Goal: Transaction & Acquisition: Purchase product/service

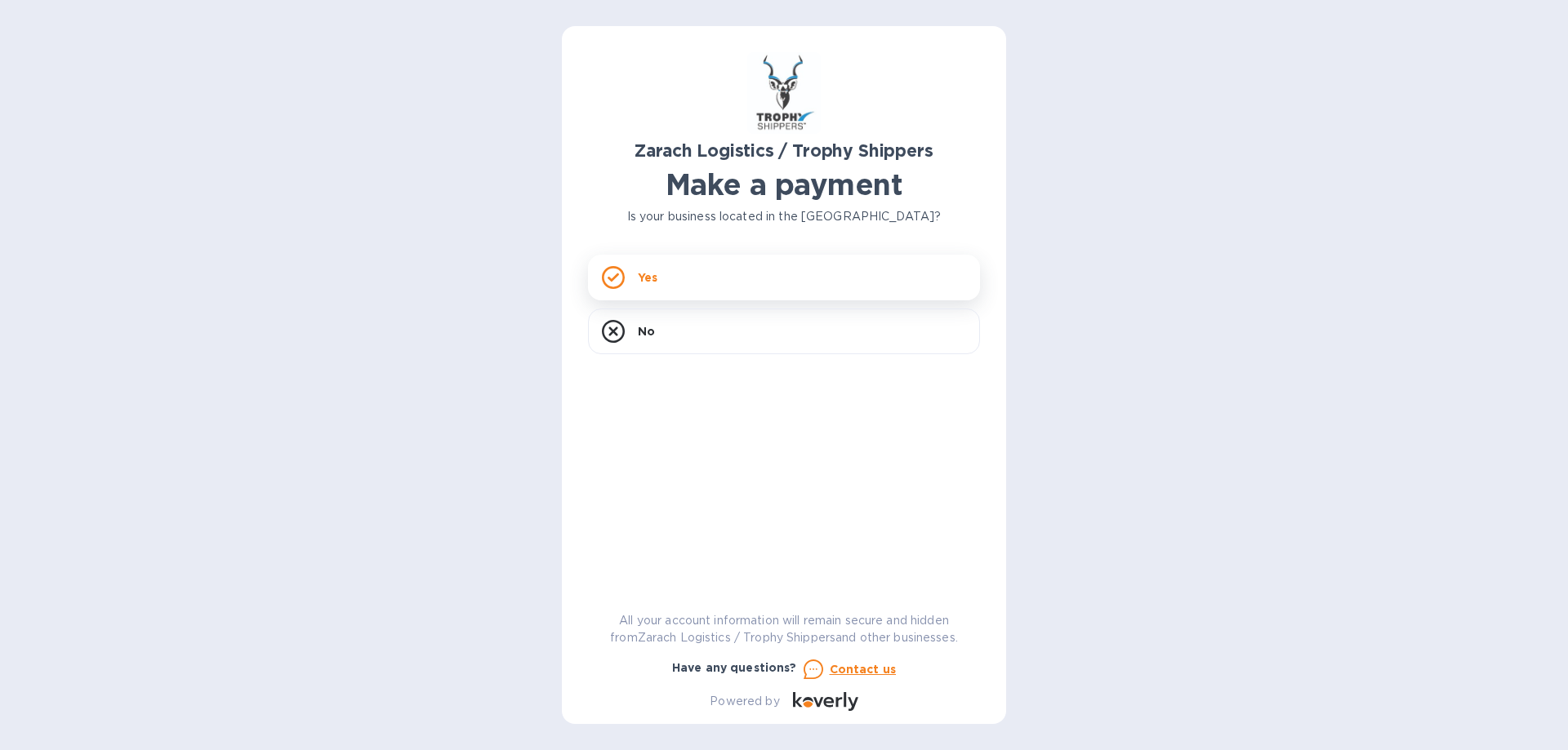
click at [713, 274] on div "Yes" at bounding box center [783, 277] width 392 height 46
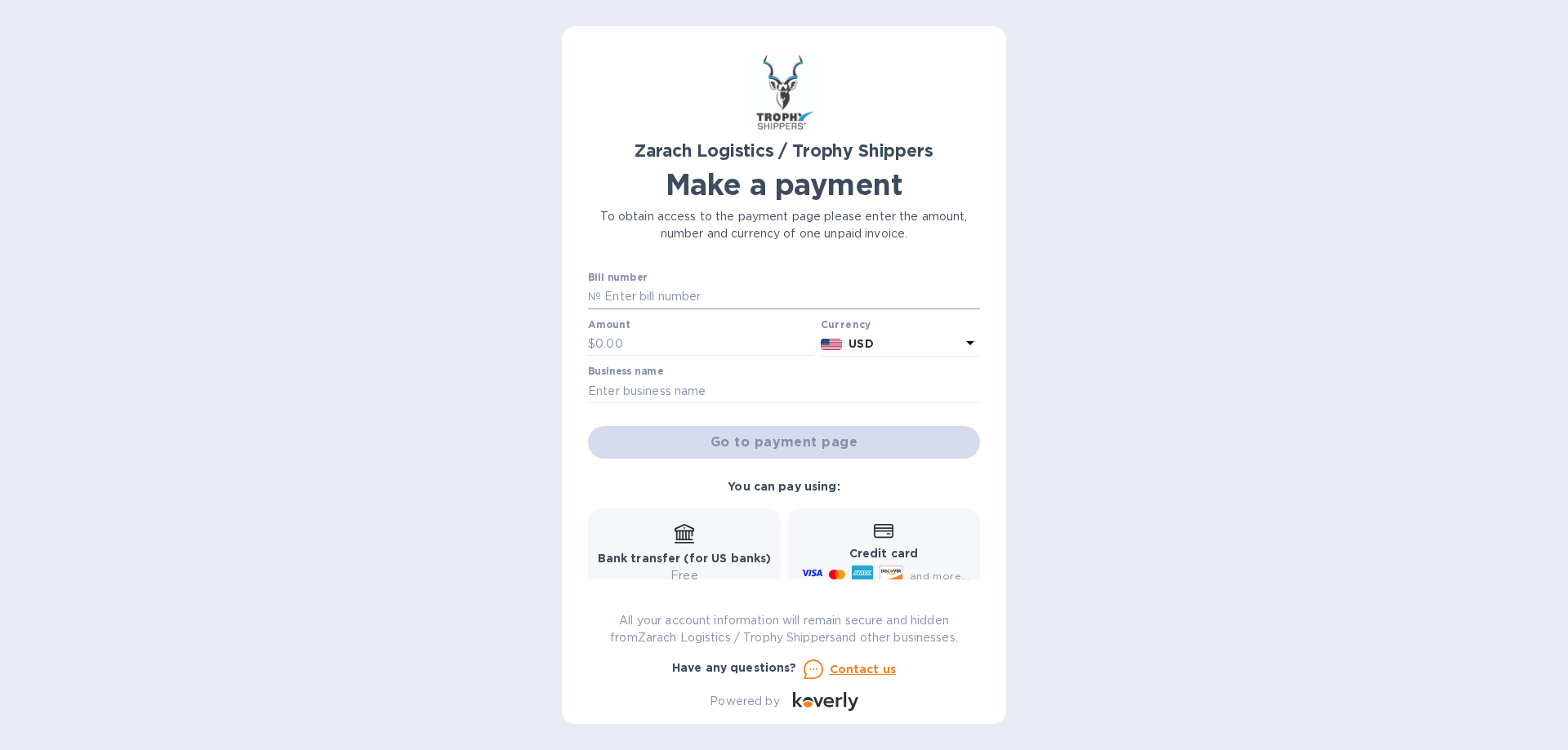
click at [639, 290] on input "text" at bounding box center [790, 297] width 379 height 25
type input "B00172917"
click at [615, 341] on input "text" at bounding box center [704, 344] width 219 height 25
type input "1,235.80"
click at [615, 381] on input "text" at bounding box center [783, 391] width 392 height 25
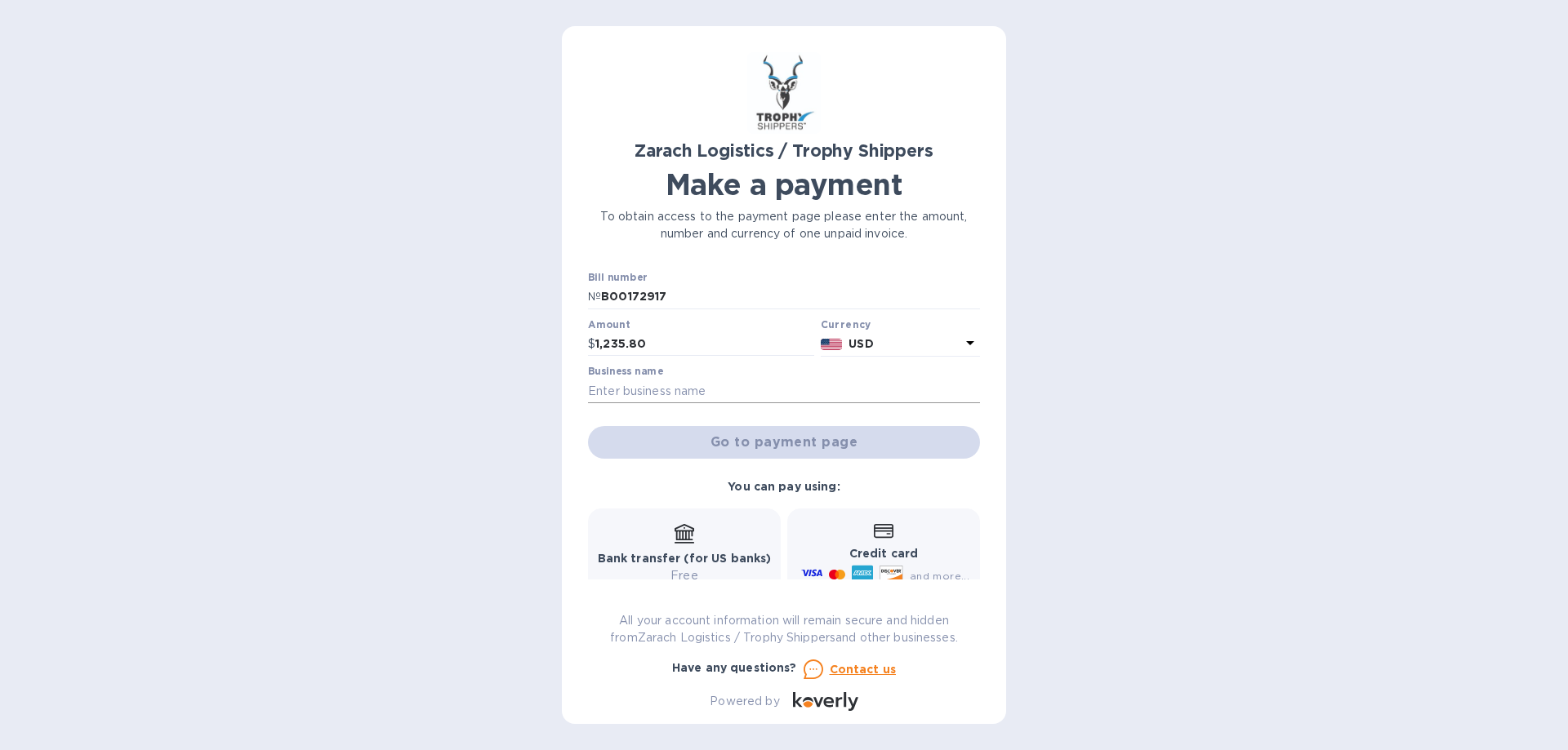
click at [602, 384] on input "text" at bounding box center [783, 391] width 392 height 25
click at [444, 370] on div "Zarach Logistics / Trophy Shippers Make a payment To obtain access to the payme…" at bounding box center [784, 375] width 1568 height 750
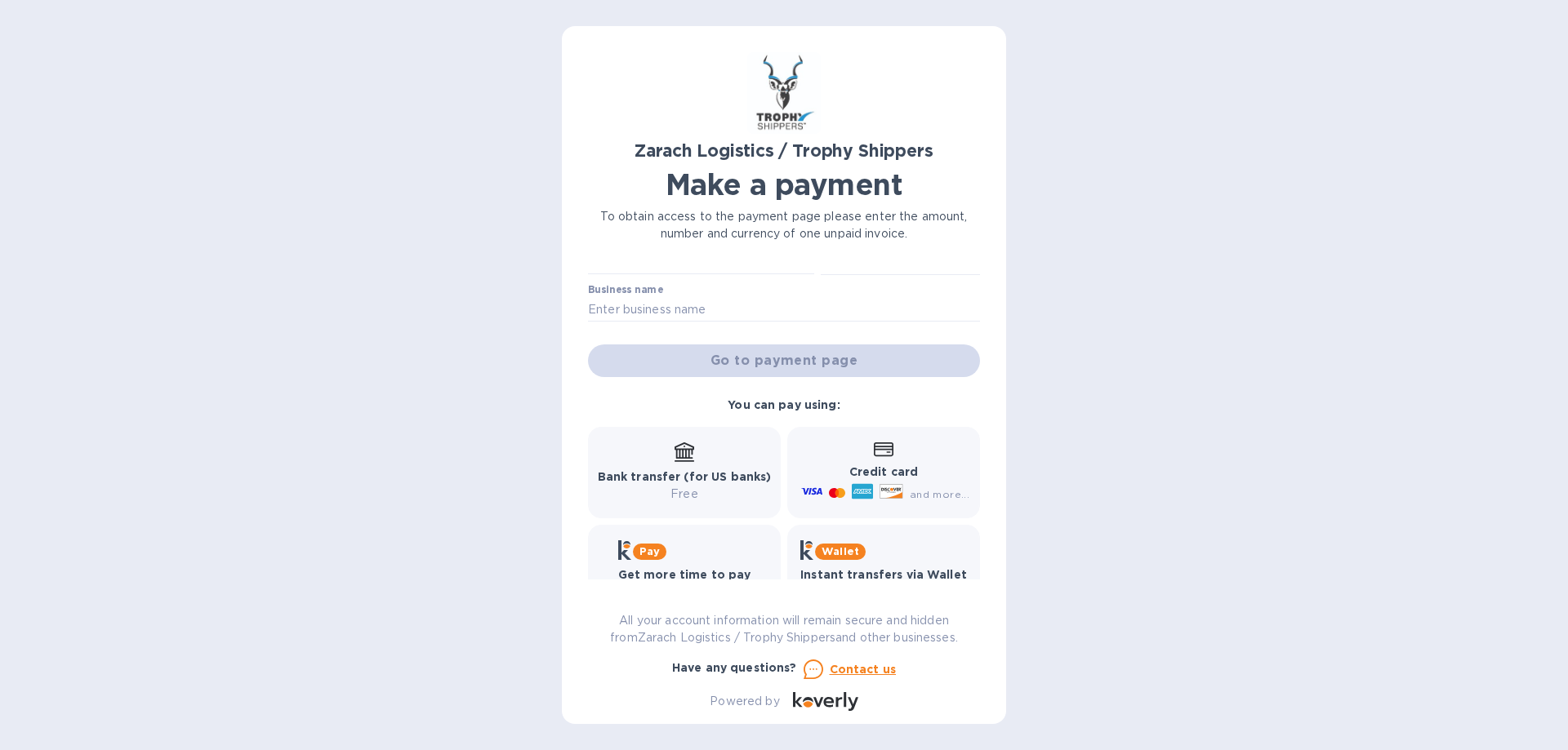
scroll to position [128, 0]
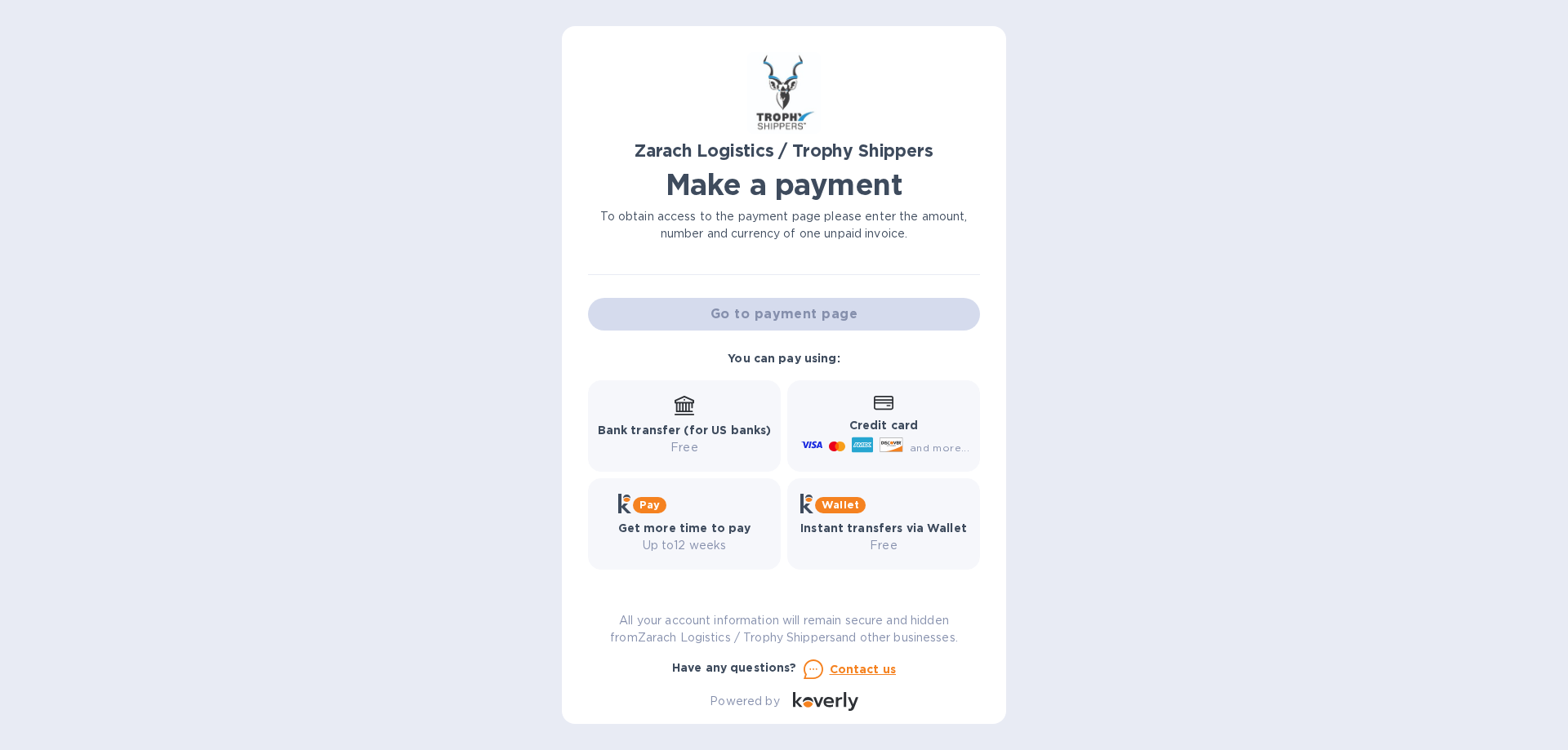
click at [874, 418] on p "Credit card" at bounding box center [884, 425] width 172 height 17
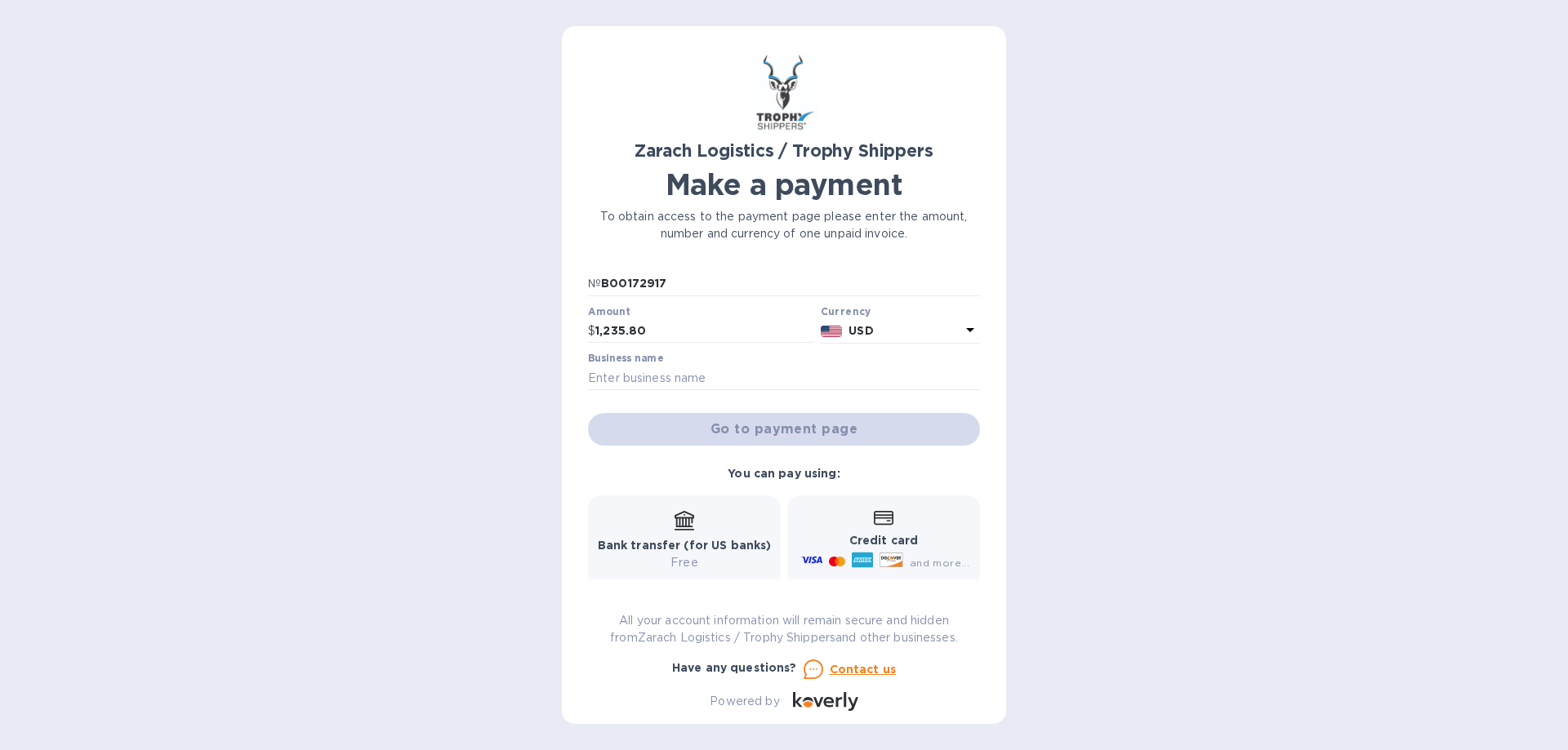
scroll to position [0, 0]
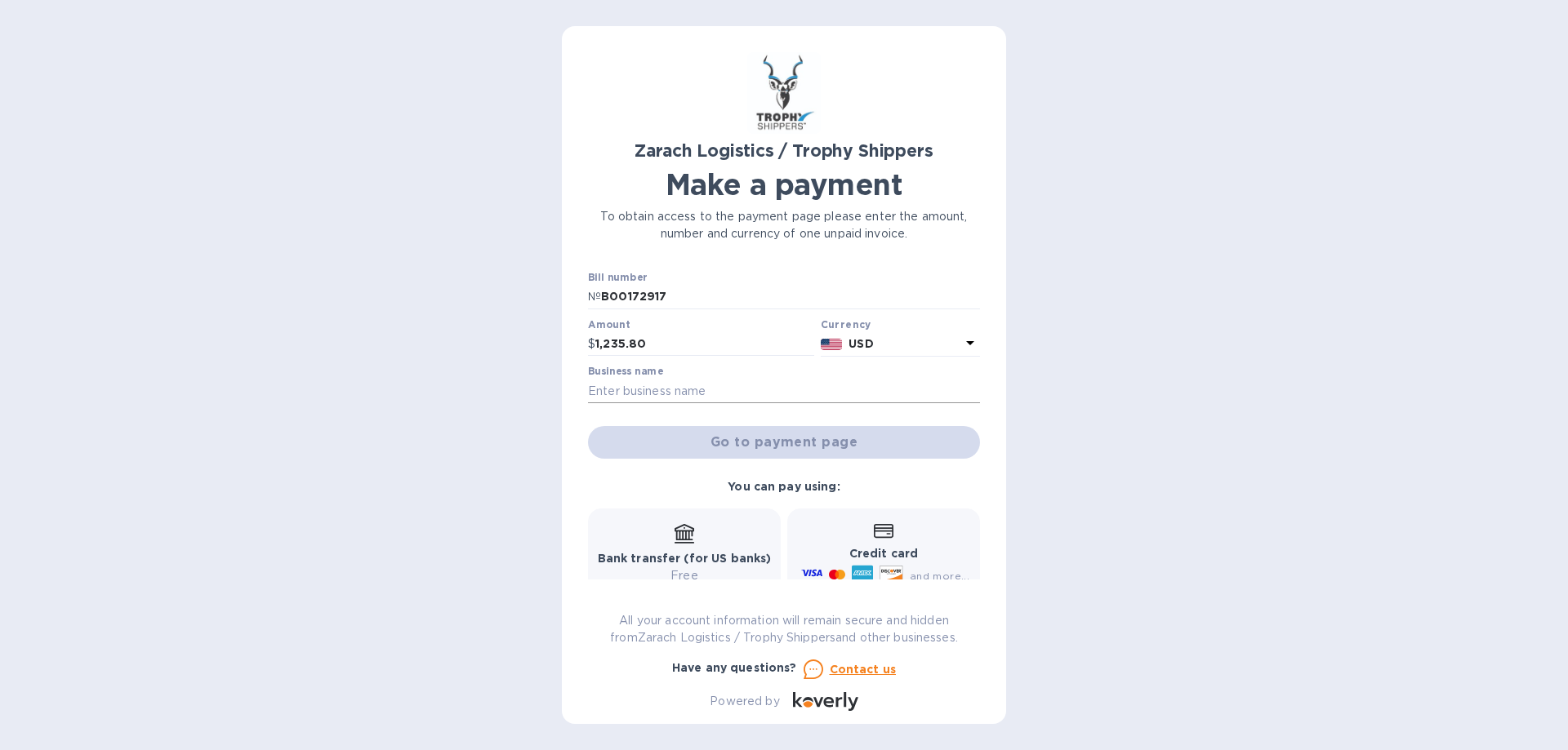
click at [597, 388] on input "text" at bounding box center [783, 391] width 392 height 25
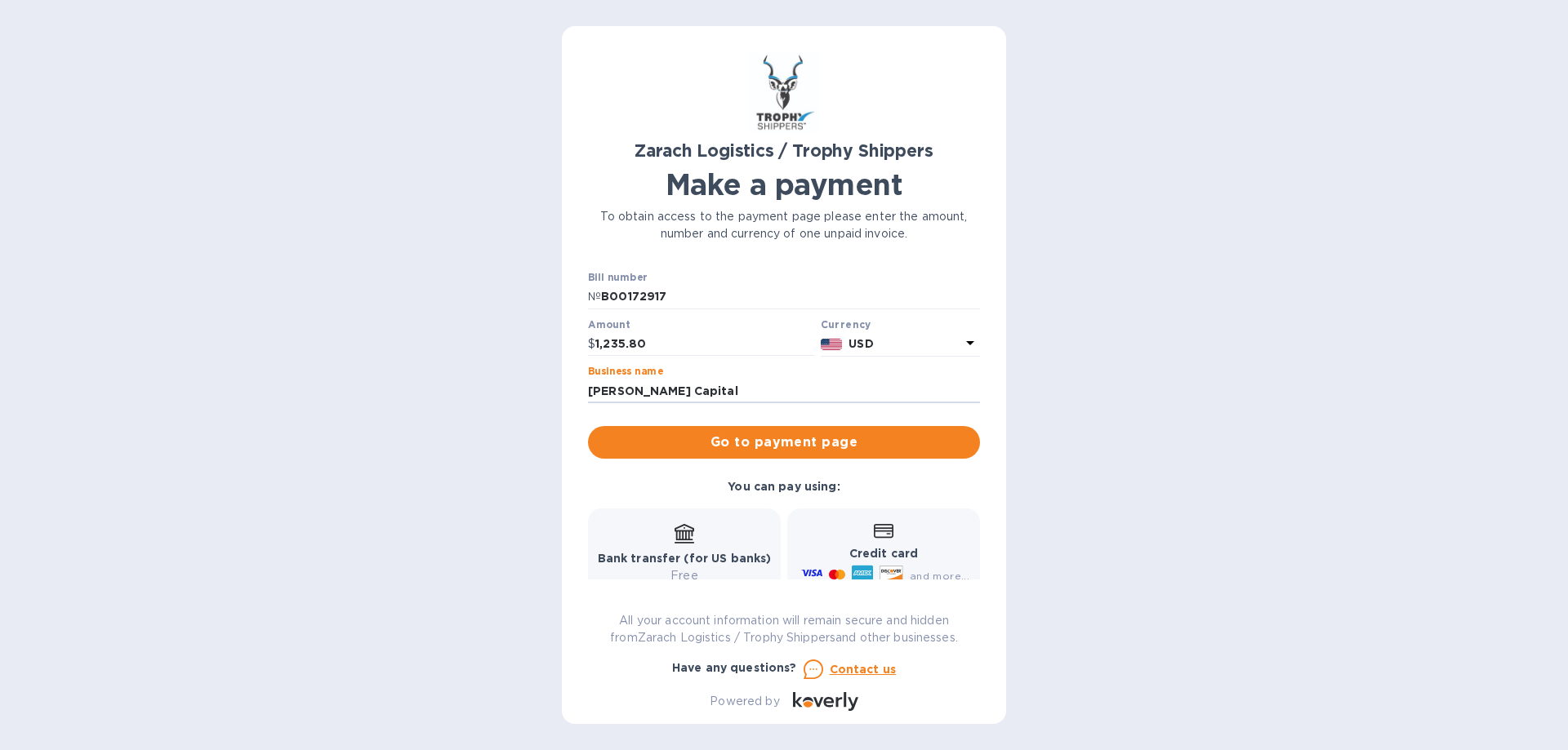
drag, startPoint x: 732, startPoint y: 393, endPoint x: 514, endPoint y: 377, distance: 218.6
click at [515, 381] on div "Zarach Logistics / Trophy Shippers Make a payment To obtain access to the payme…" at bounding box center [784, 375] width 1568 height 750
type input "[PERSON_NAME]"
click at [732, 448] on span "Go to payment page" at bounding box center [783, 442] width 366 height 20
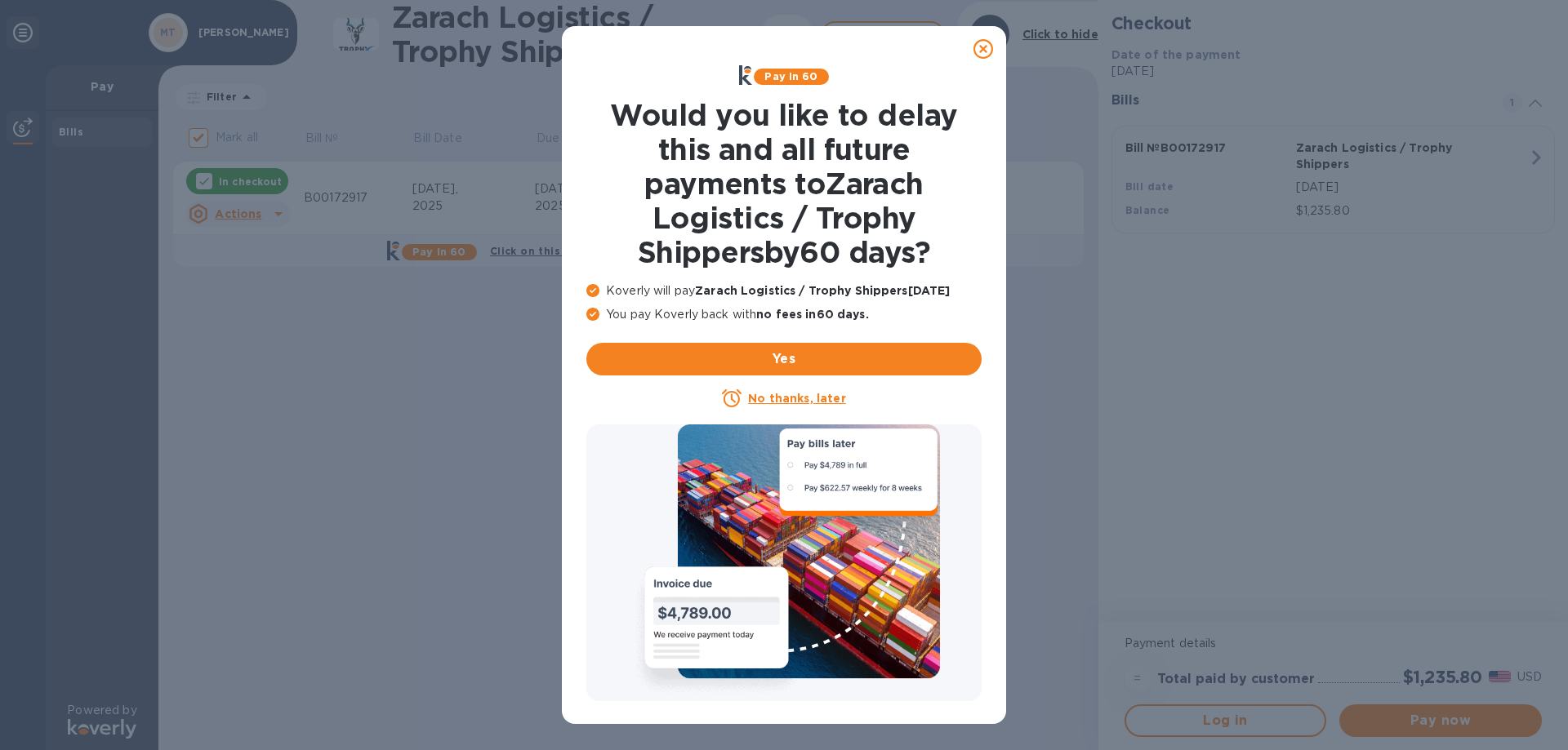
click at [985, 47] on icon at bounding box center [983, 49] width 20 height 20
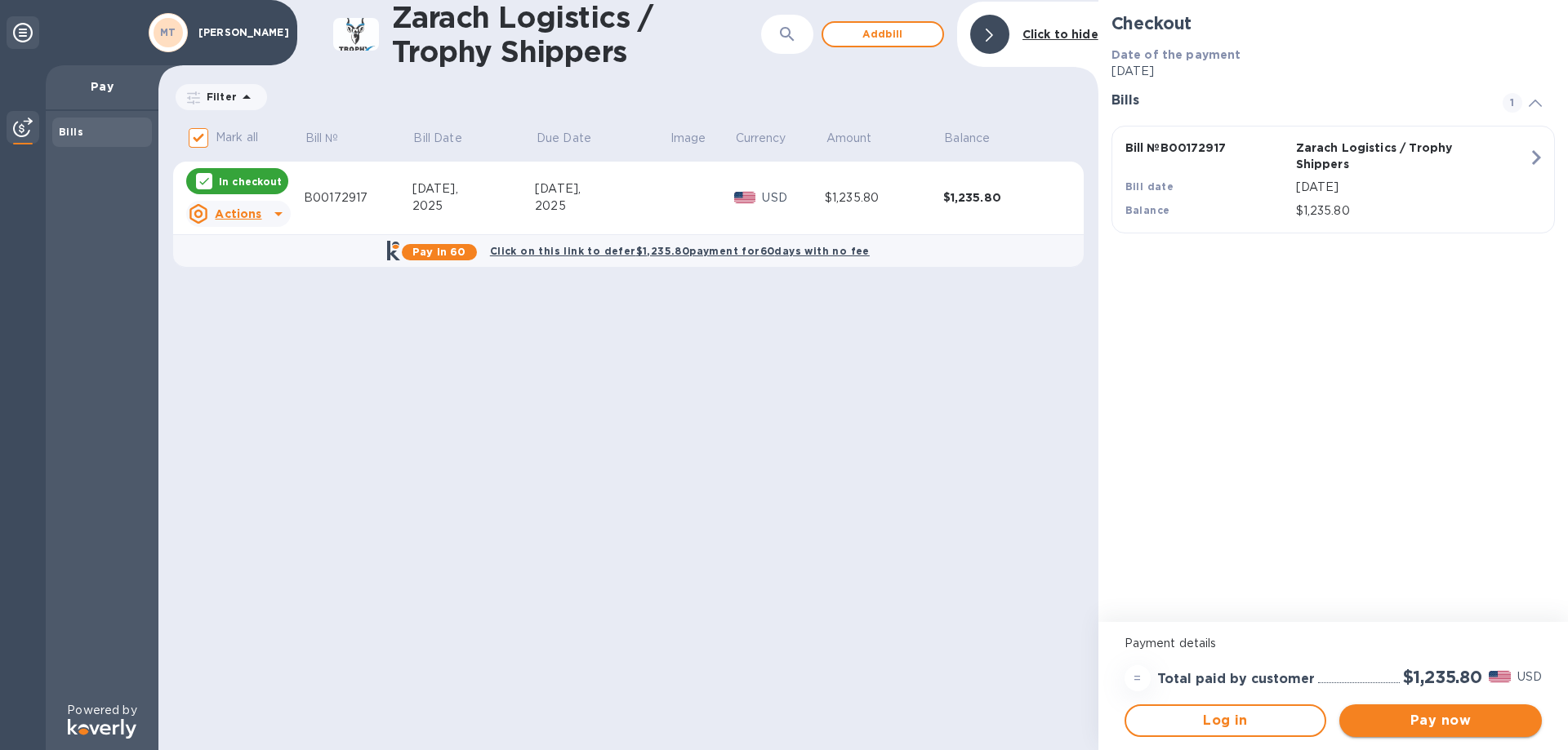
click at [1440, 725] on span "Pay now" at bounding box center [1440, 721] width 177 height 20
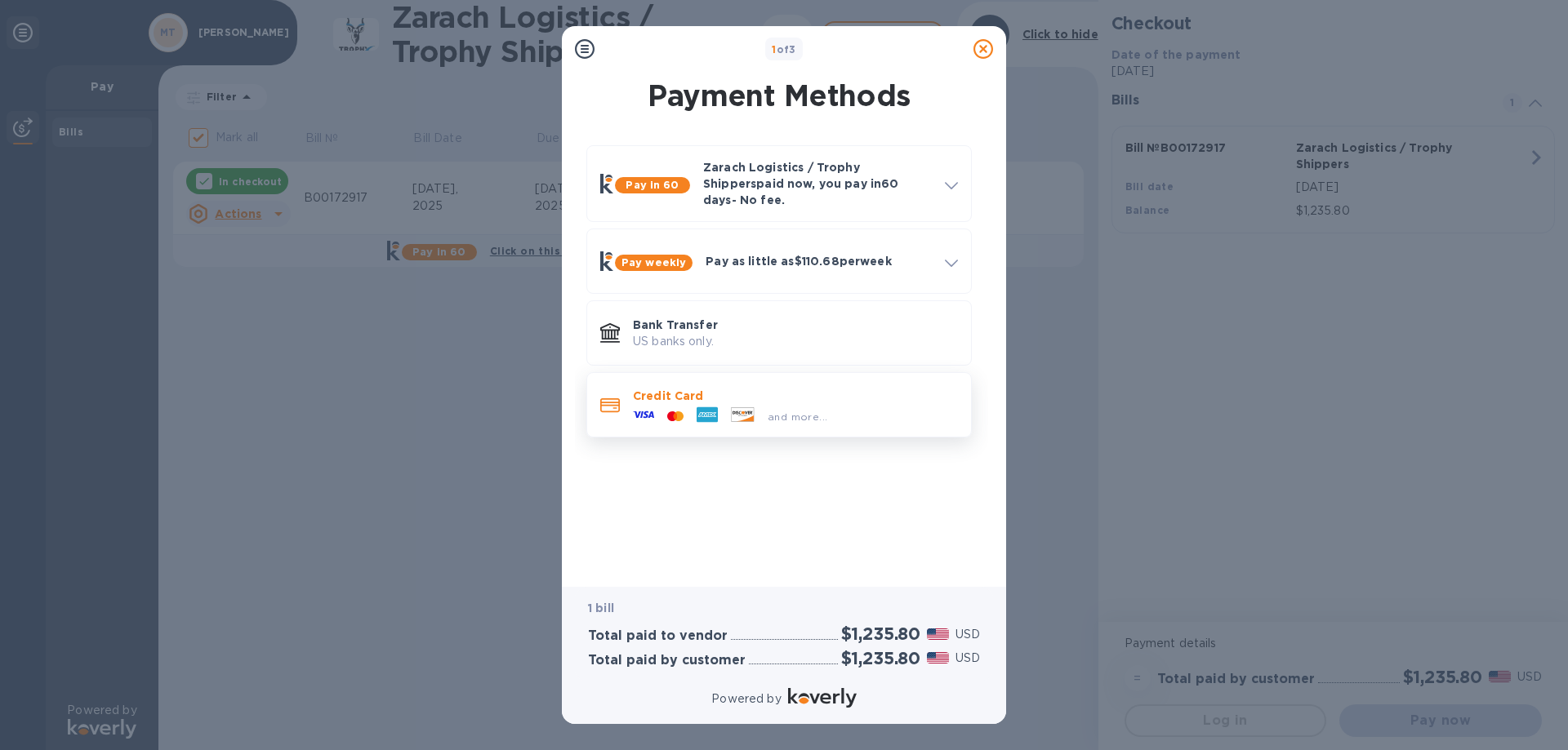
click at [764, 390] on p "Credit Card" at bounding box center [795, 396] width 325 height 16
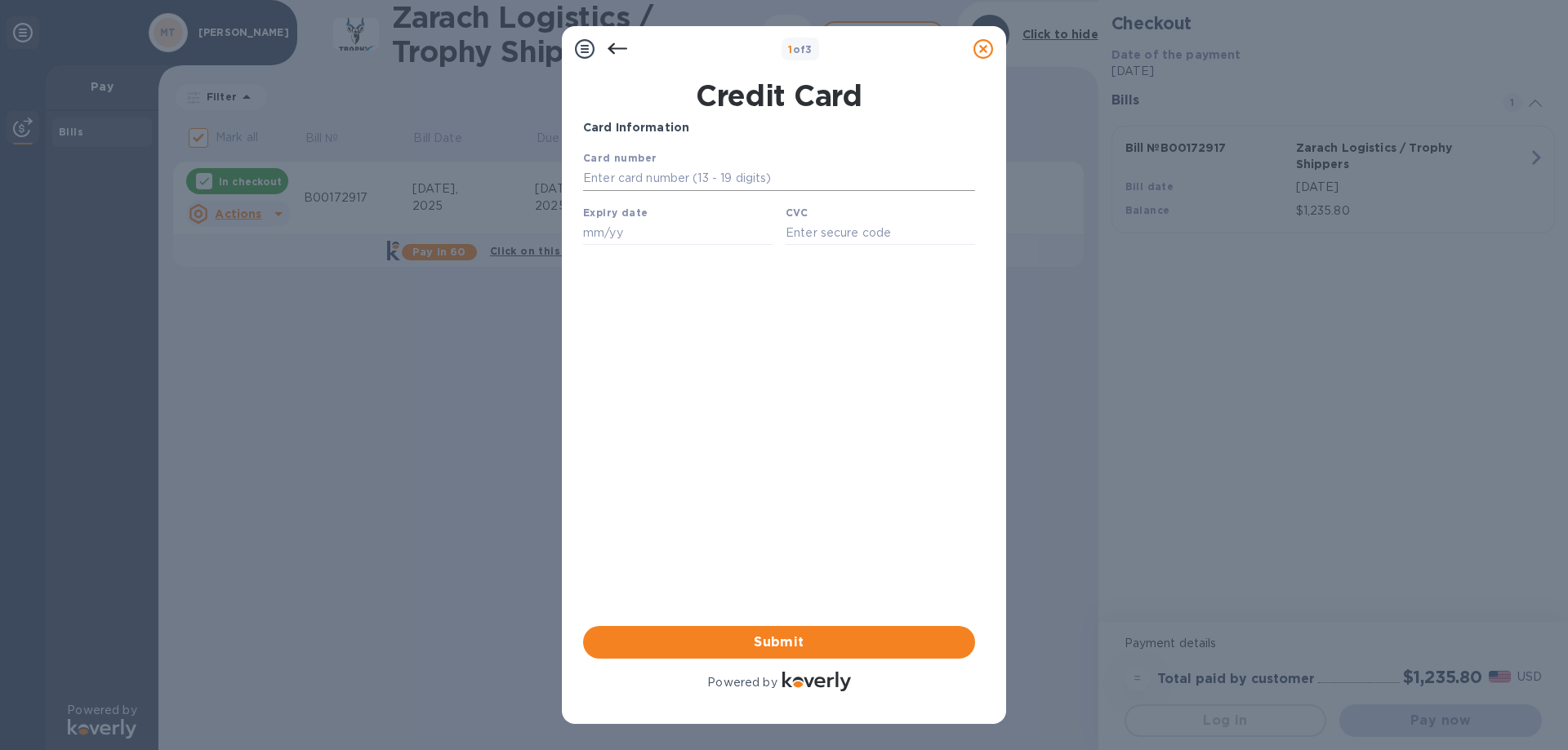
click at [635, 179] on input "text" at bounding box center [778, 179] width 392 height 25
click at [627, 176] on input "text" at bounding box center [778, 179] width 392 height 25
click at [750, 170] on input "text" at bounding box center [778, 179] width 392 height 25
type input "[CREDIT_CARD_NUMBER]"
click at [624, 226] on input "text" at bounding box center [677, 232] width 189 height 25
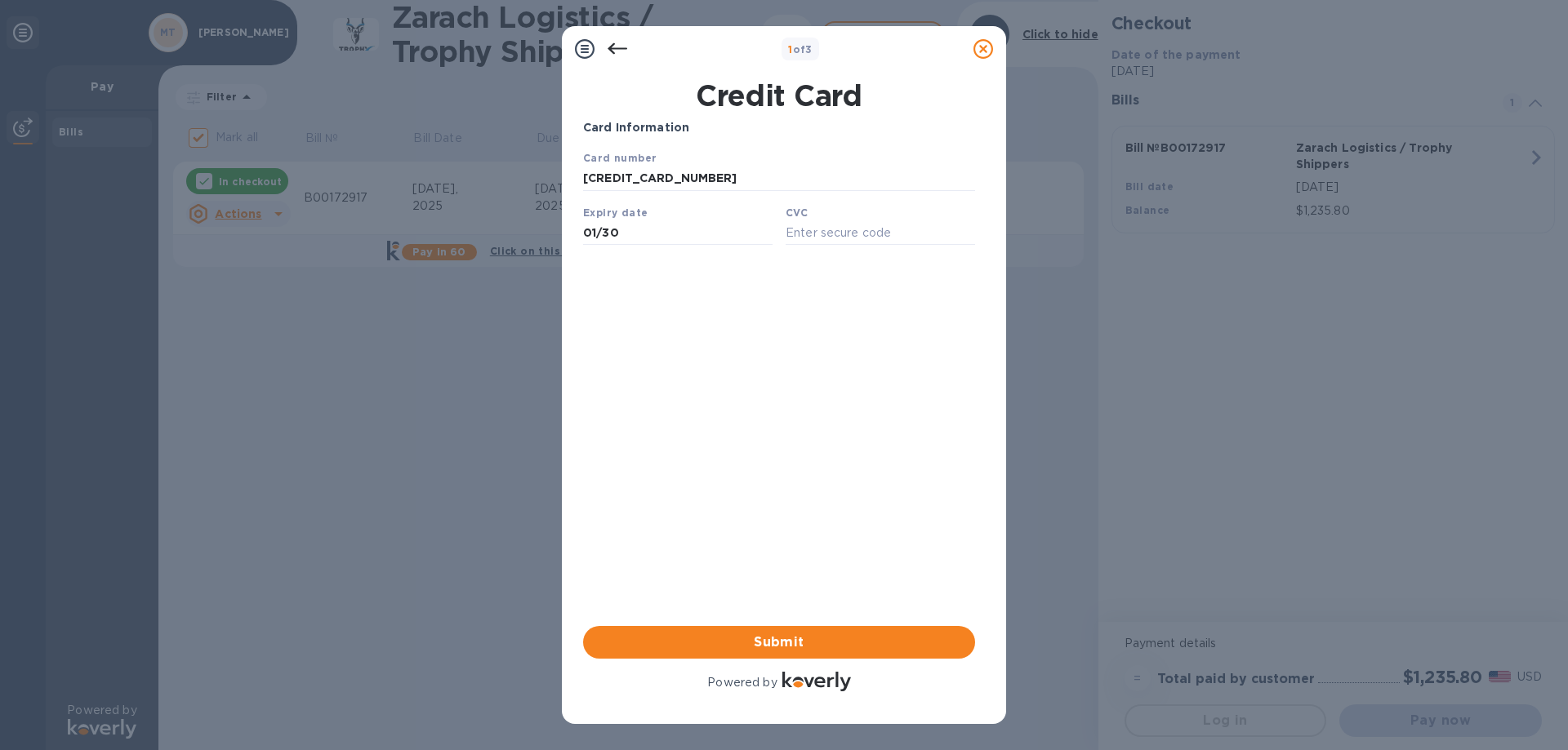
type input "01/30"
drag, startPoint x: 685, startPoint y: 178, endPoint x: 1129, endPoint y: 326, distance: 468.0
click at [583, 177] on html "Card number [CREDIT_CARD_NUMBER] Expiry date 01/30 CVC Save" at bounding box center [778, 204] width 392 height 109
type input "[CREDIT_CARD_NUMBER]"
click at [636, 229] on input "01/30" at bounding box center [677, 232] width 189 height 25
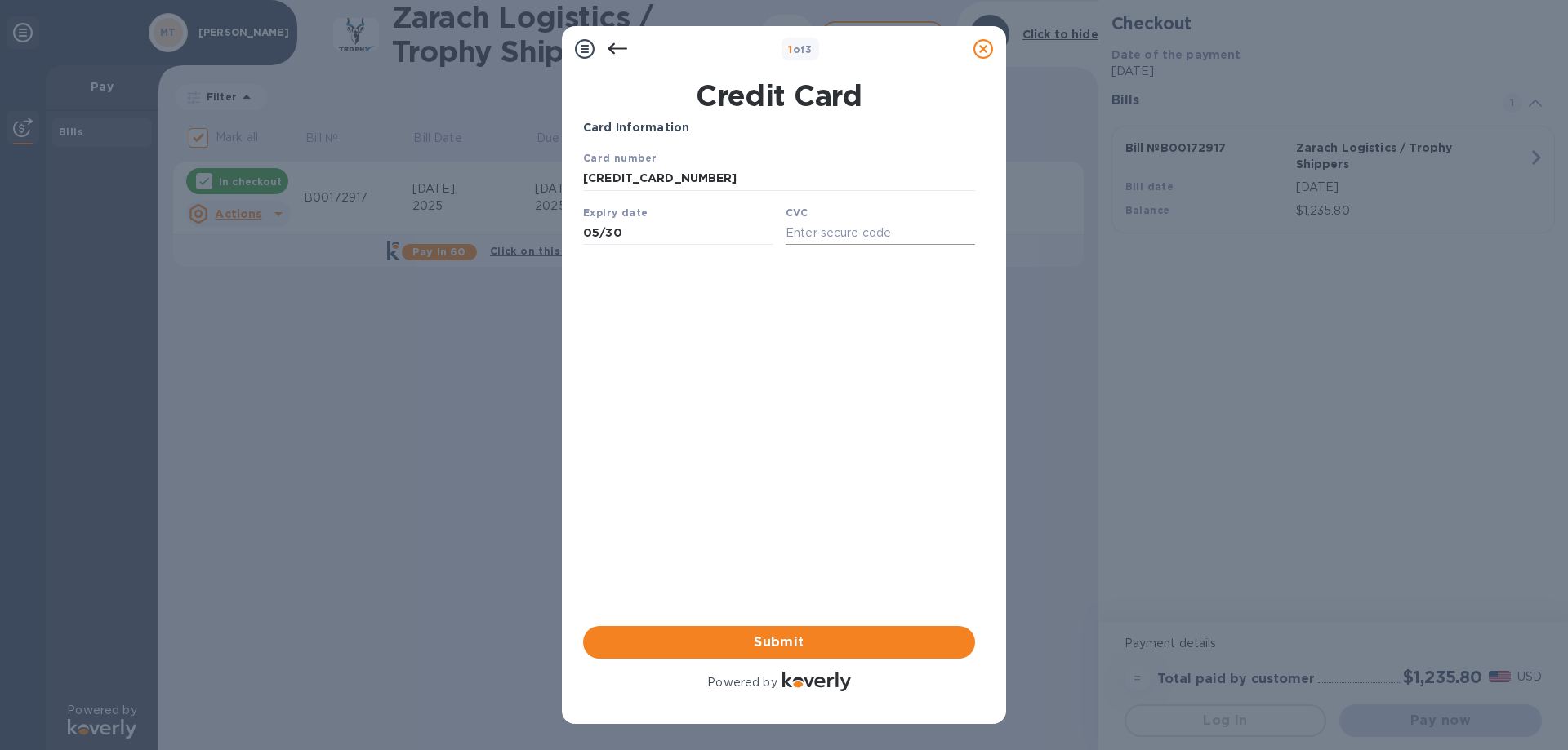
type input "05/30"
click at [879, 235] on input "text" at bounding box center [880, 232] width 189 height 25
type input "3548"
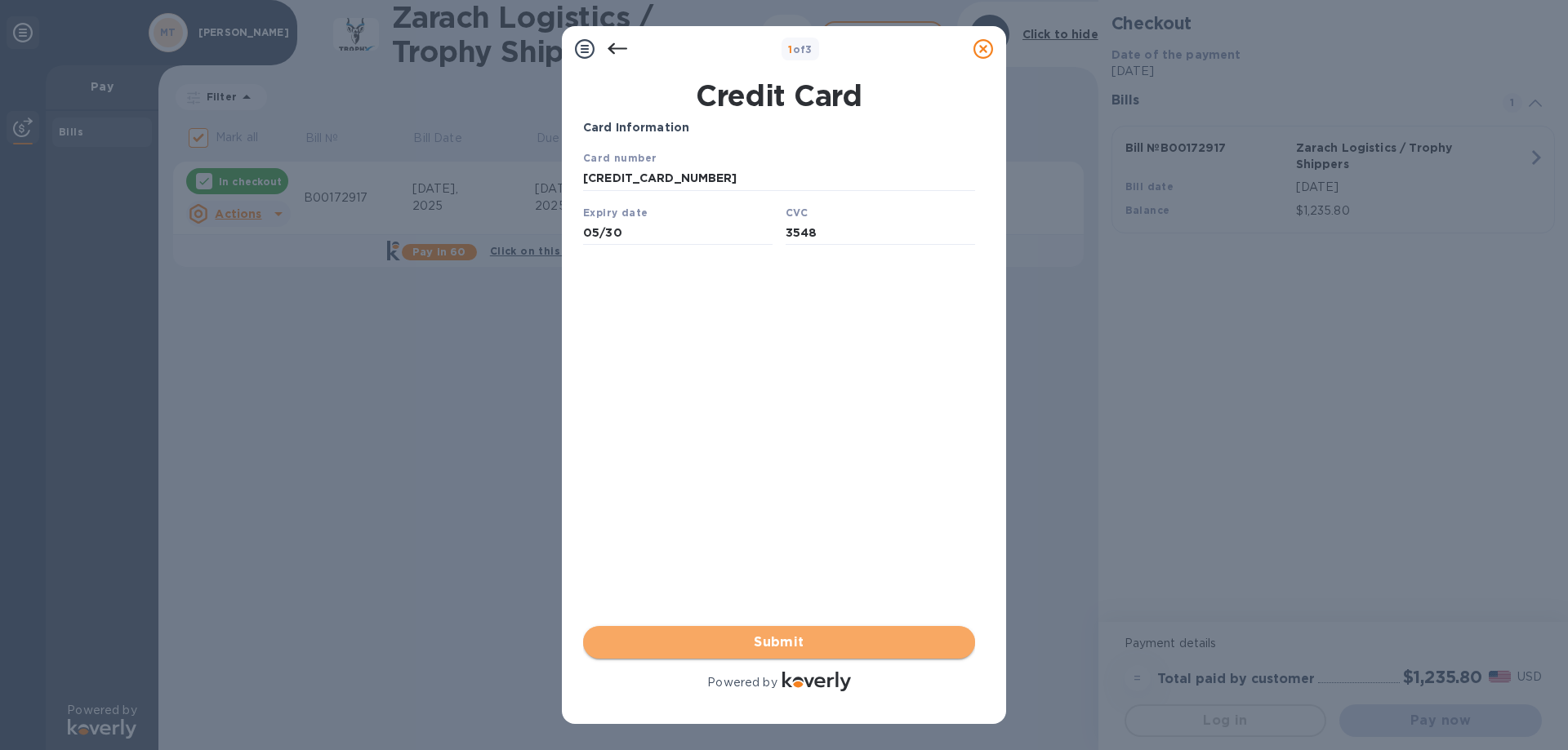
click at [779, 635] on span "Submit" at bounding box center [778, 642] width 366 height 20
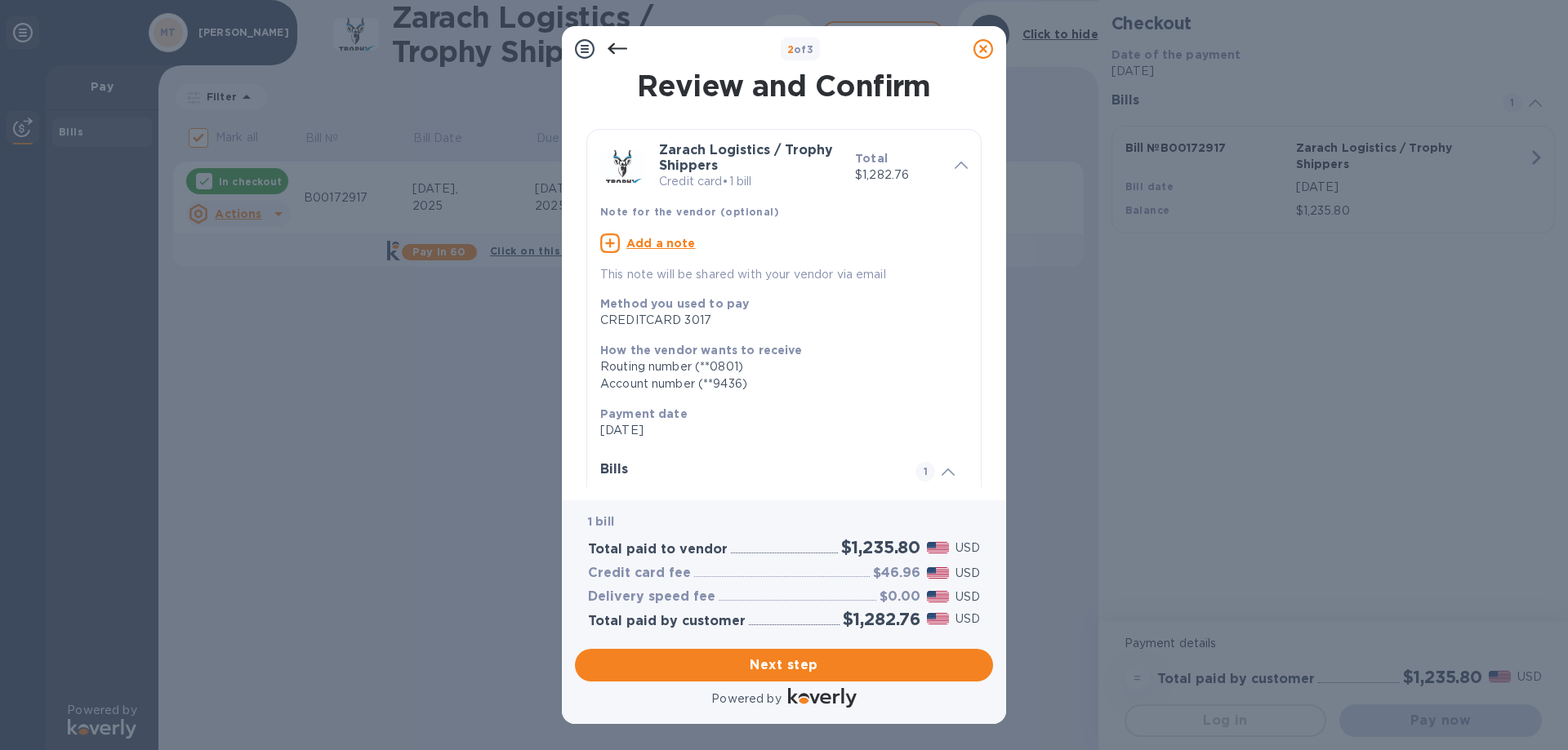
click at [630, 240] on u "Add a note" at bounding box center [660, 243] width 70 height 13
click at [614, 241] on textarea at bounding box center [770, 245] width 341 height 14
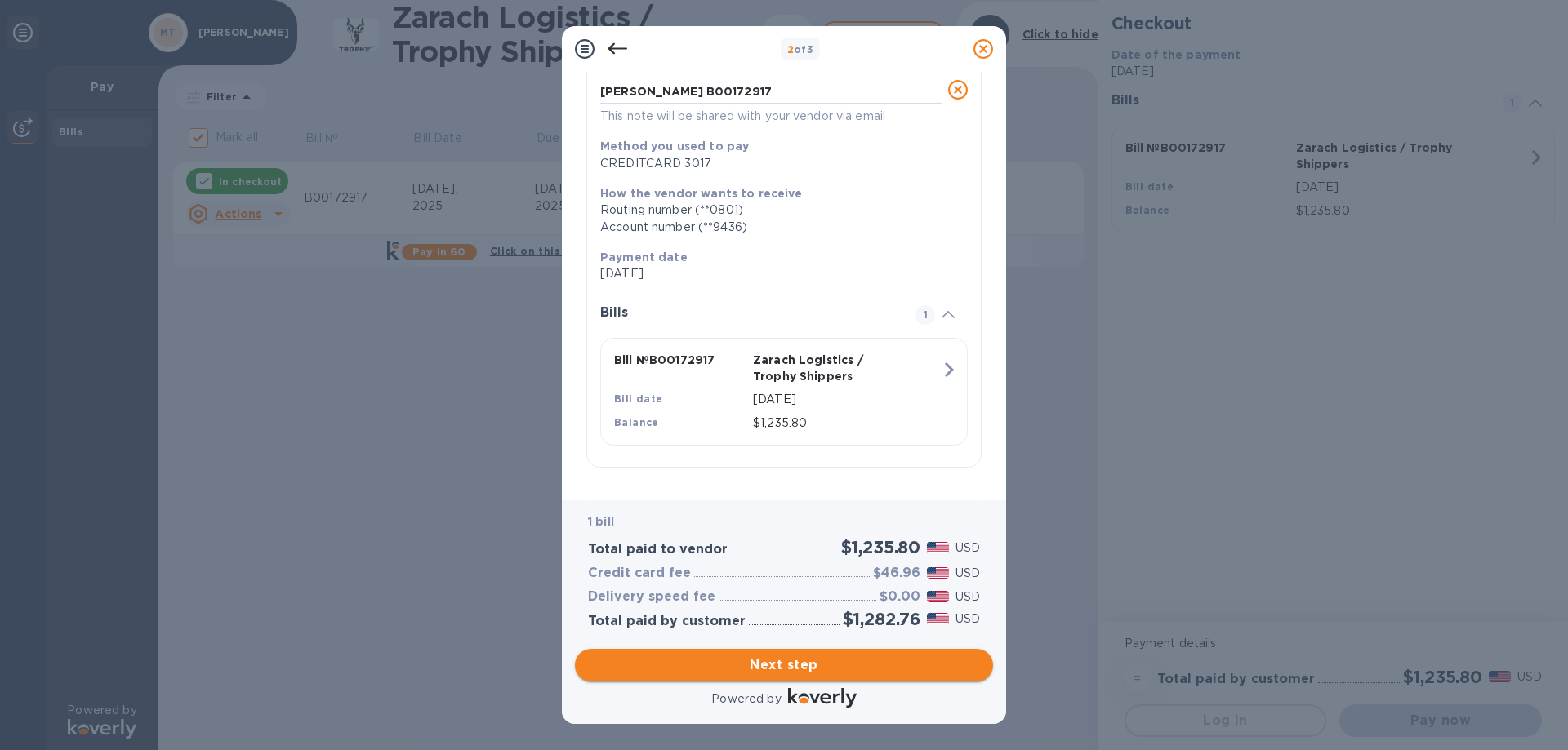
type textarea "[PERSON_NAME] B00172917"
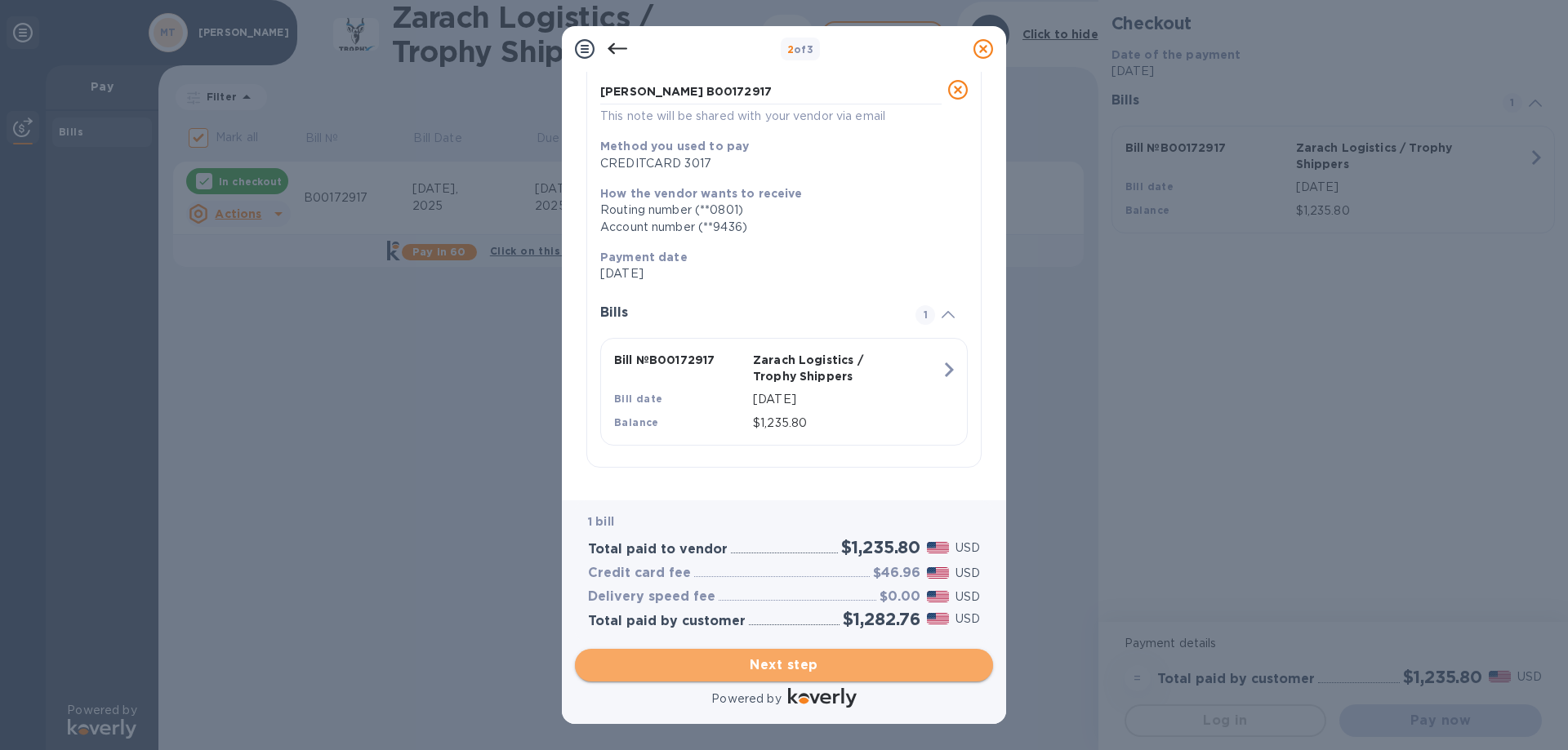
click at [760, 665] on span "Next step" at bounding box center [783, 665] width 392 height 20
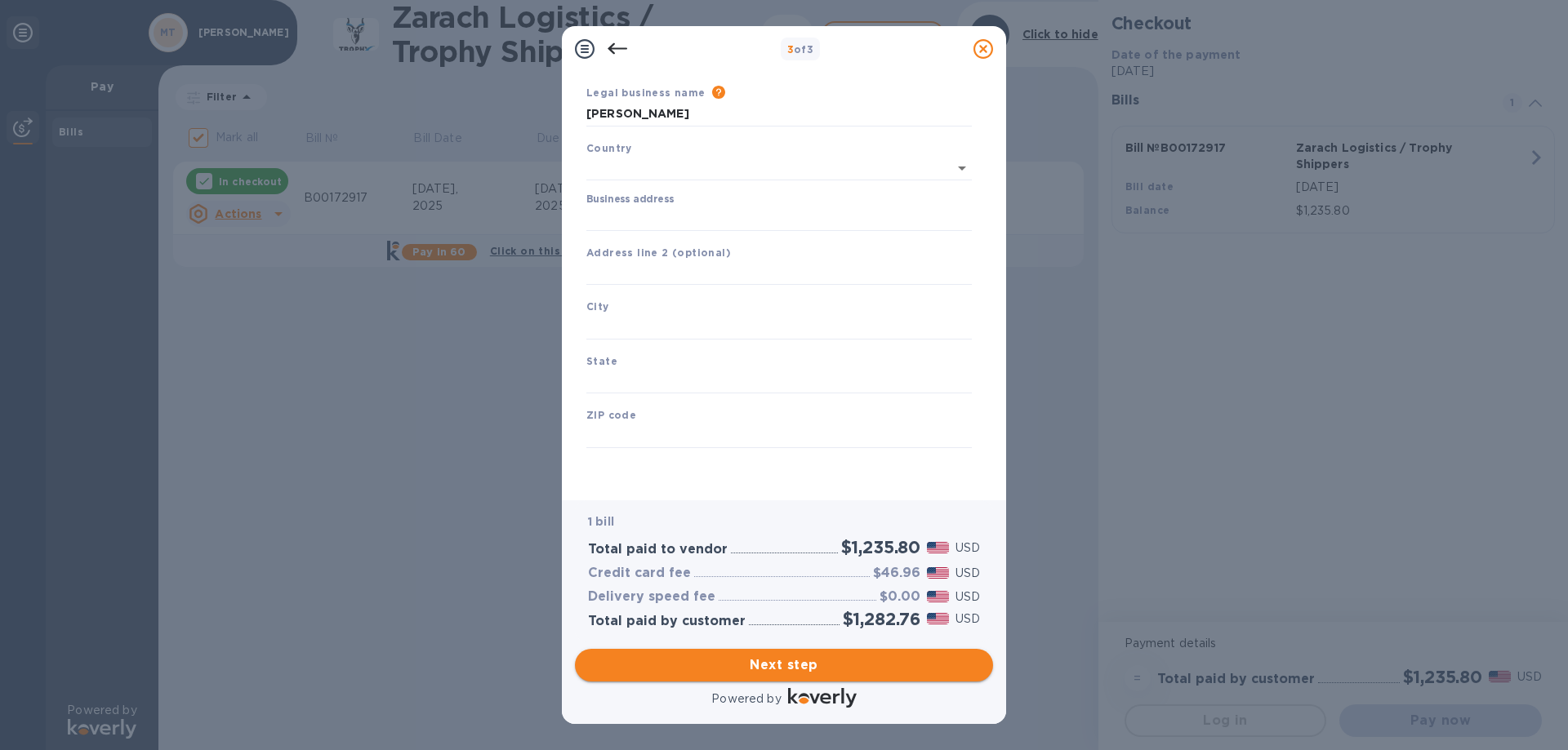
type input "[GEOGRAPHIC_DATA]"
click at [605, 214] on input "Business address" at bounding box center [778, 218] width 385 height 25
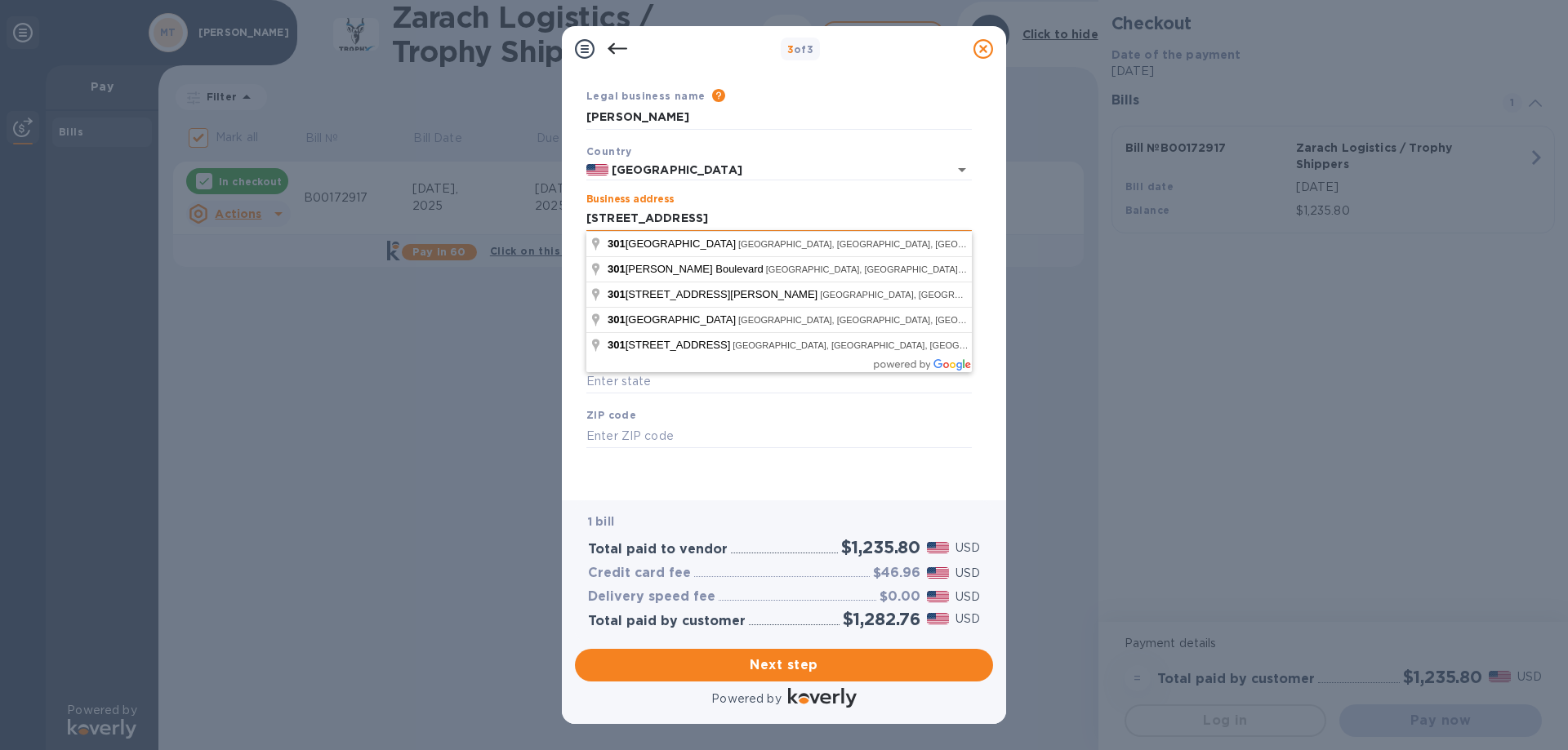
click at [768, 219] on input "[STREET_ADDRESS]" at bounding box center [778, 218] width 385 height 25
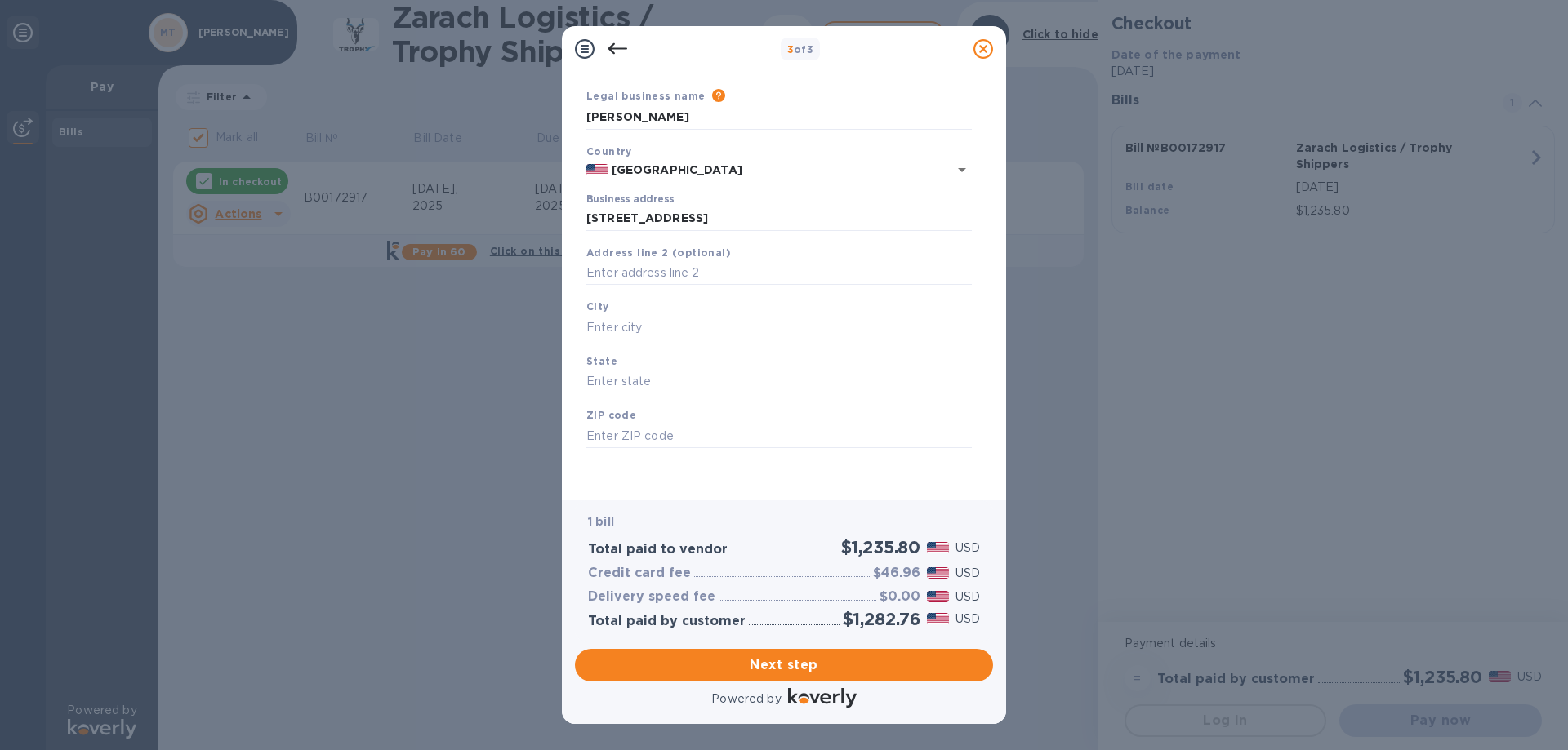
click at [724, 420] on div "ZIP code" at bounding box center [778, 427] width 399 height 55
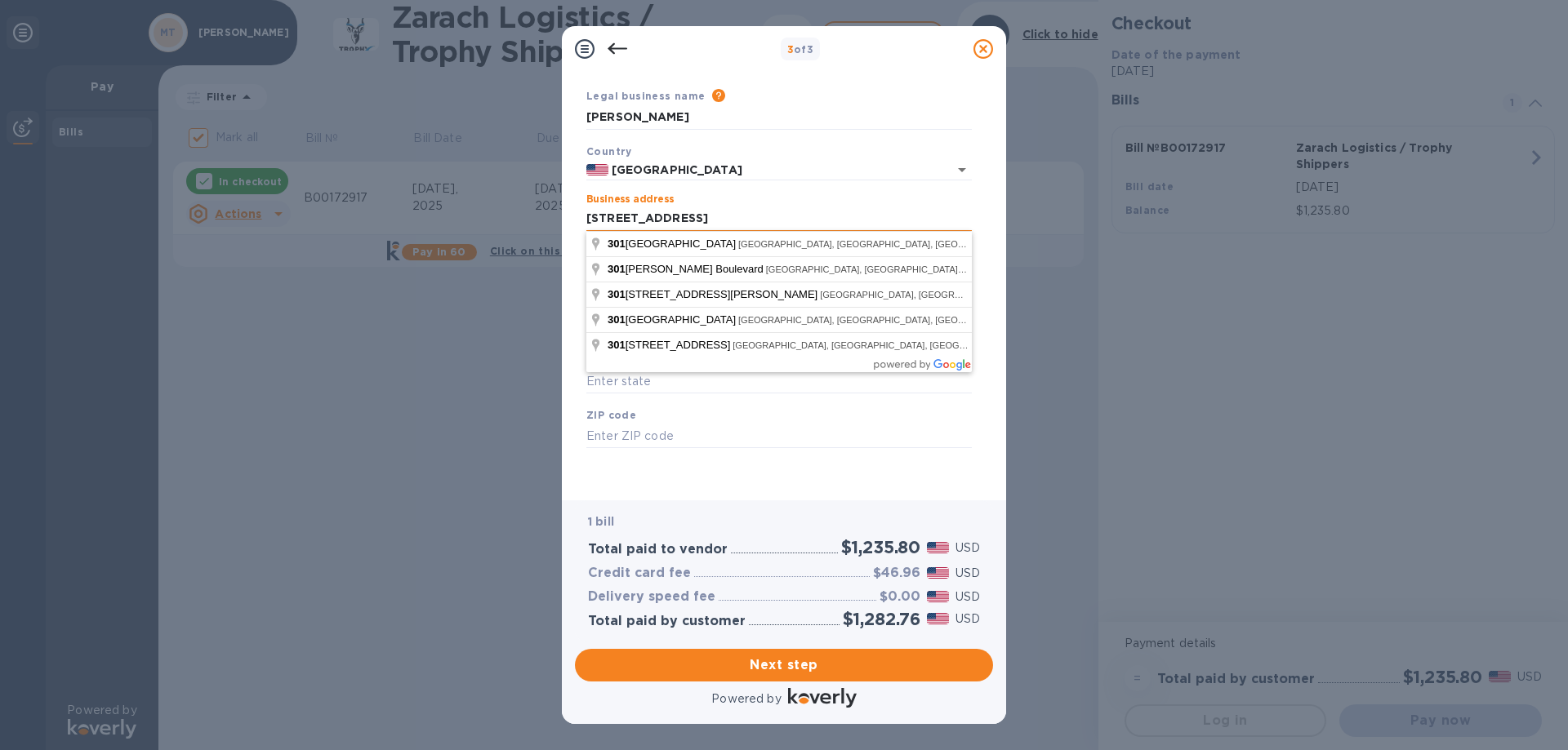
click at [771, 214] on input "[STREET_ADDRESS]" at bounding box center [778, 218] width 385 height 25
click at [771, 214] on input "301 E MARKET" at bounding box center [778, 218] width 385 height 25
type input "301 E MARKET"
click at [703, 445] on input "text" at bounding box center [778, 436] width 385 height 25
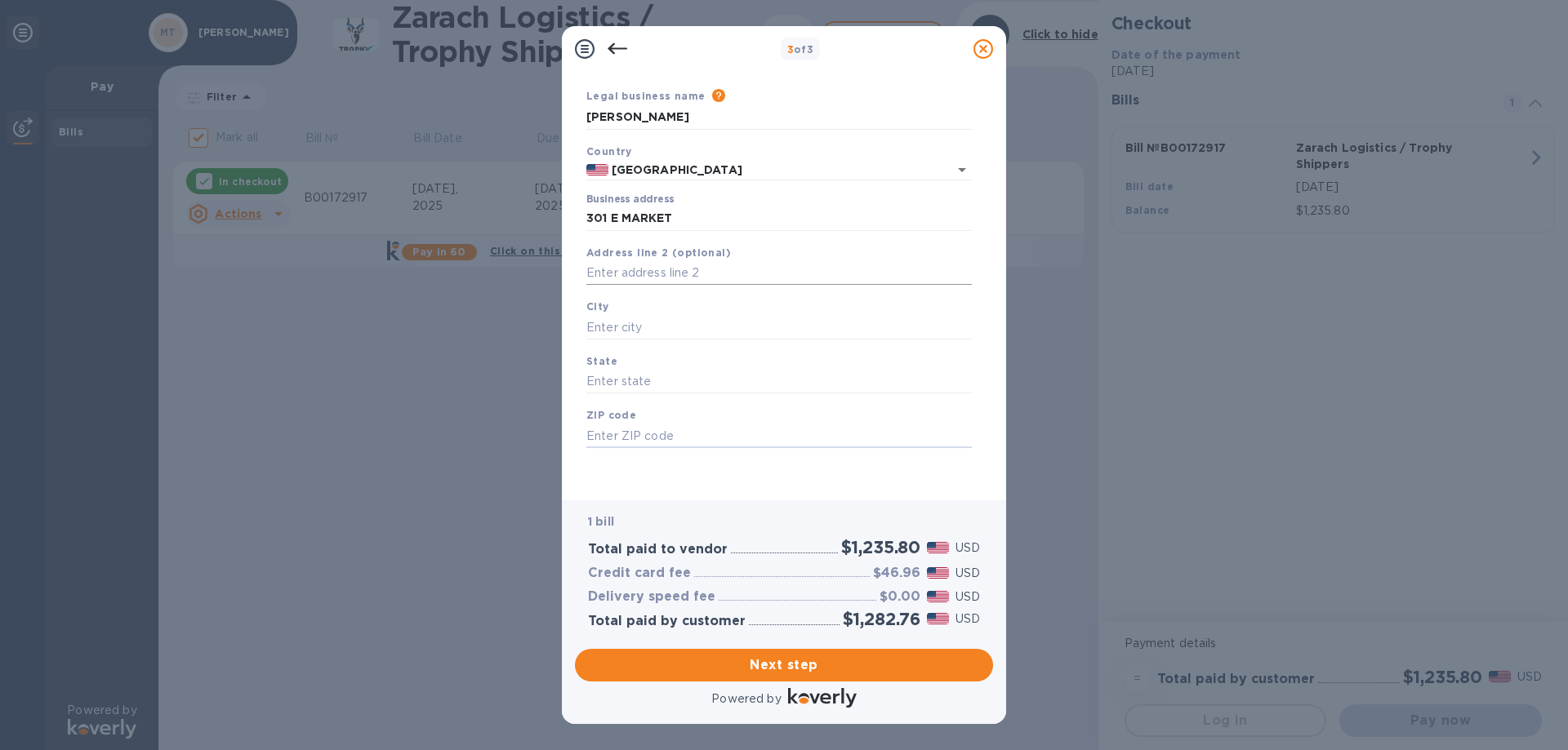
click at [647, 269] on input "text" at bounding box center [778, 273] width 385 height 25
type input "Suite 301"
click at [642, 327] on input "text" at bounding box center [778, 327] width 385 height 25
type input "[GEOGRAPHIC_DATA]"
type input "KY"
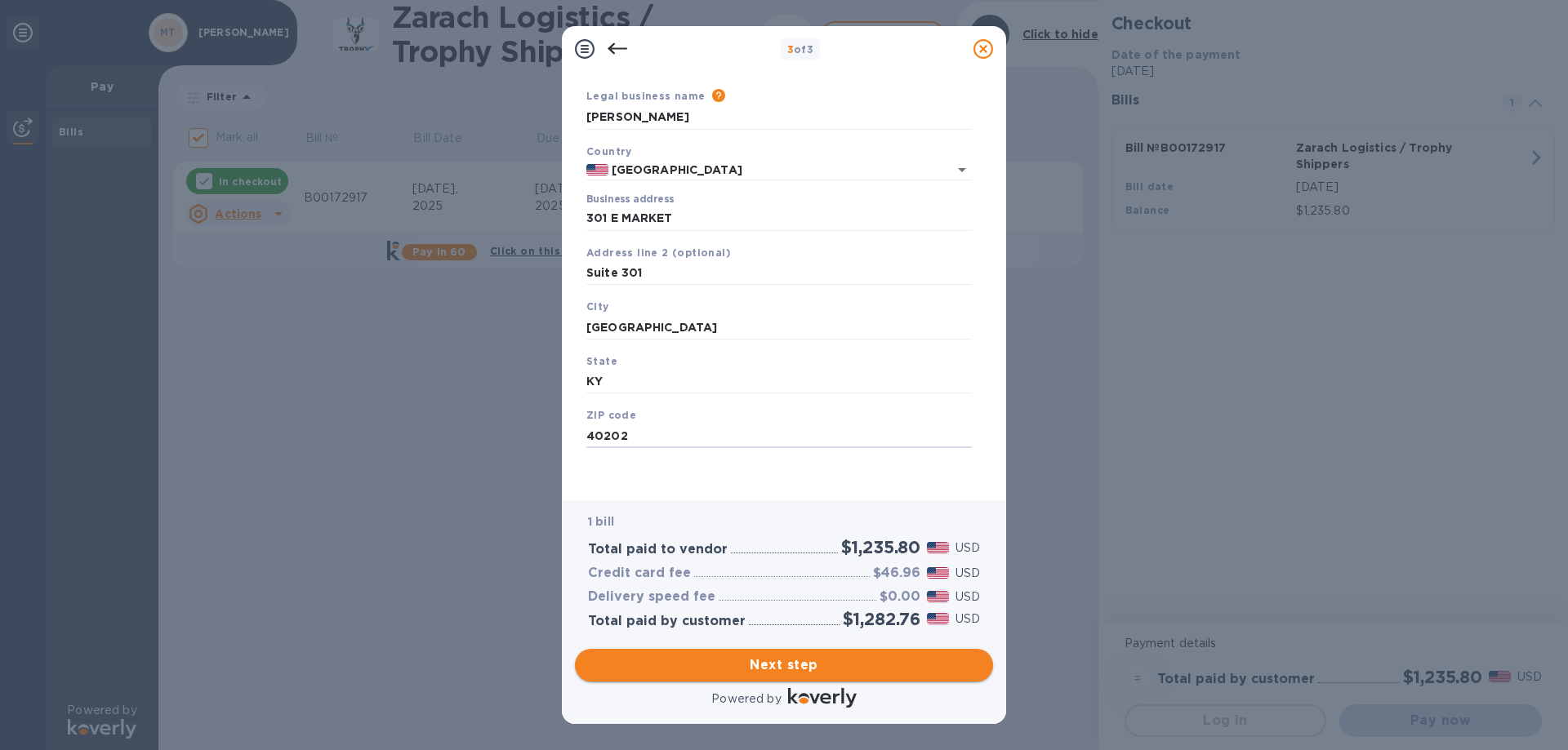
type input "40202"
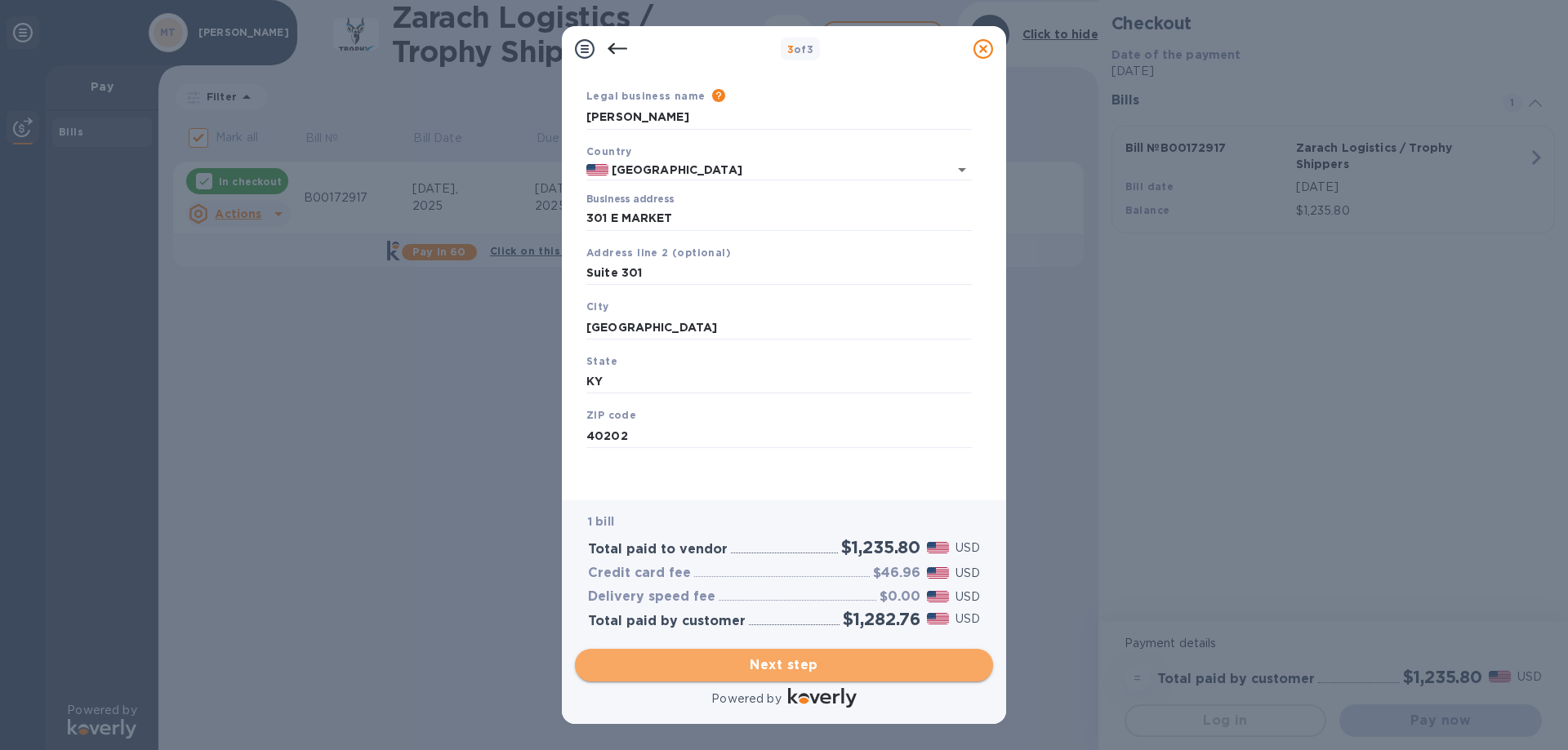
click at [798, 662] on span "Next step" at bounding box center [783, 665] width 392 height 20
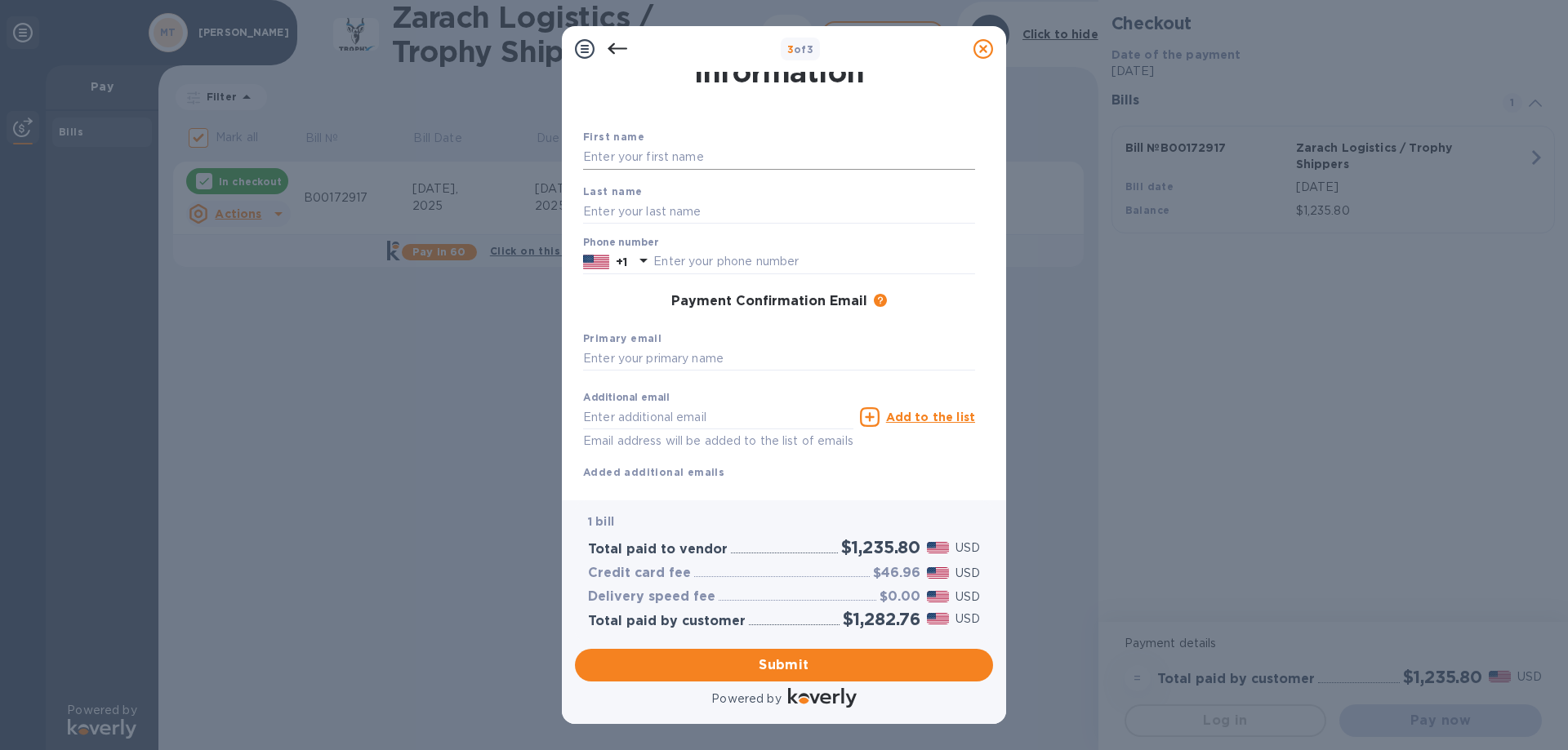
click at [633, 150] on input "text" at bounding box center [778, 158] width 392 height 25
type input "M"
type input "G"
type input "[PERSON_NAME]"
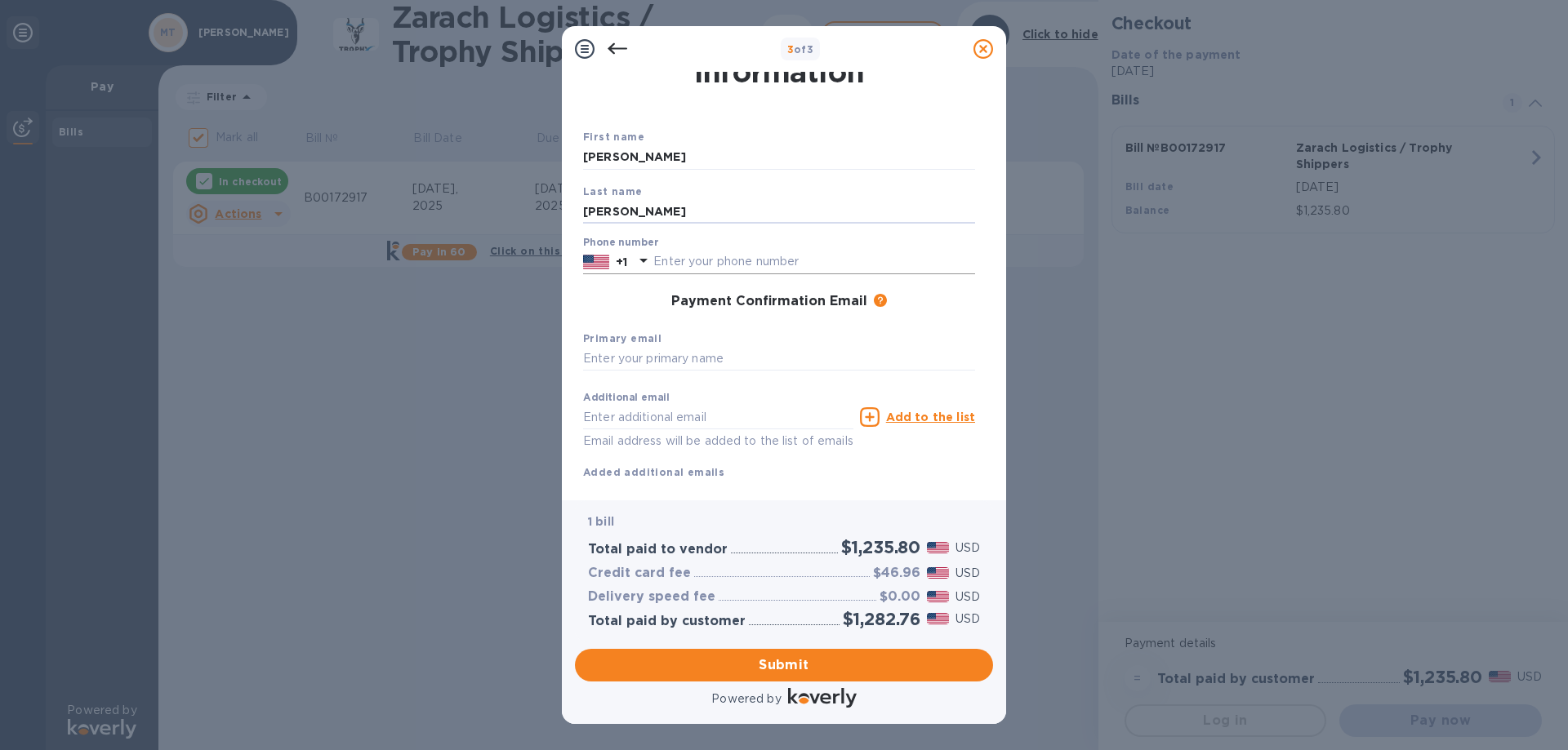
click at [657, 255] on input "text" at bounding box center [813, 262] width 322 height 25
type input "5025939729"
click at [629, 299] on div "Payment Confirmation Email The added email addresses will be used to send the p…" at bounding box center [778, 302] width 392 height 16
click at [643, 357] on input "text" at bounding box center [778, 359] width 392 height 25
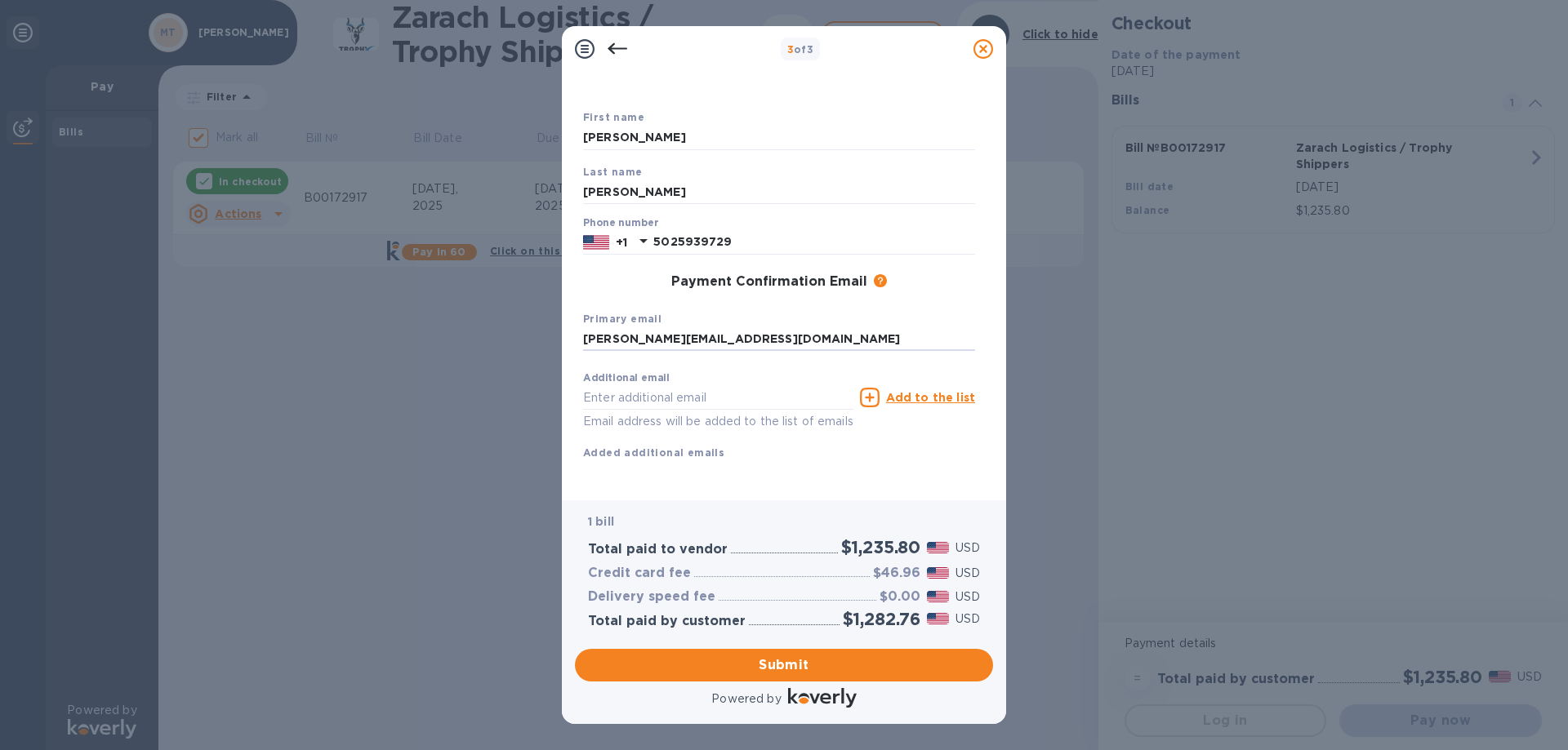
scroll to position [87, 0]
type input "[PERSON_NAME][EMAIL_ADDRESS][DOMAIN_NAME]"
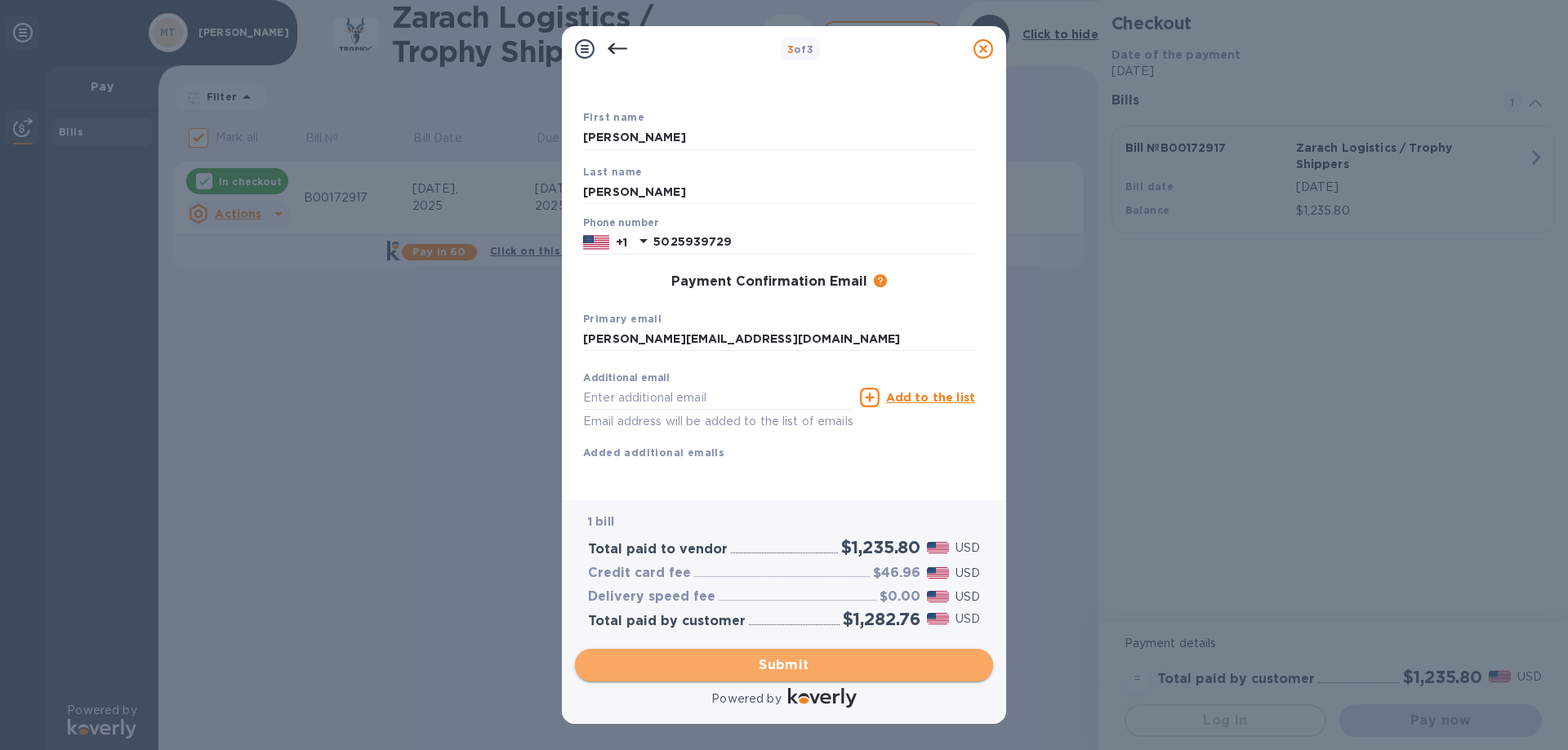
click at [777, 664] on span "Submit" at bounding box center [783, 665] width 392 height 20
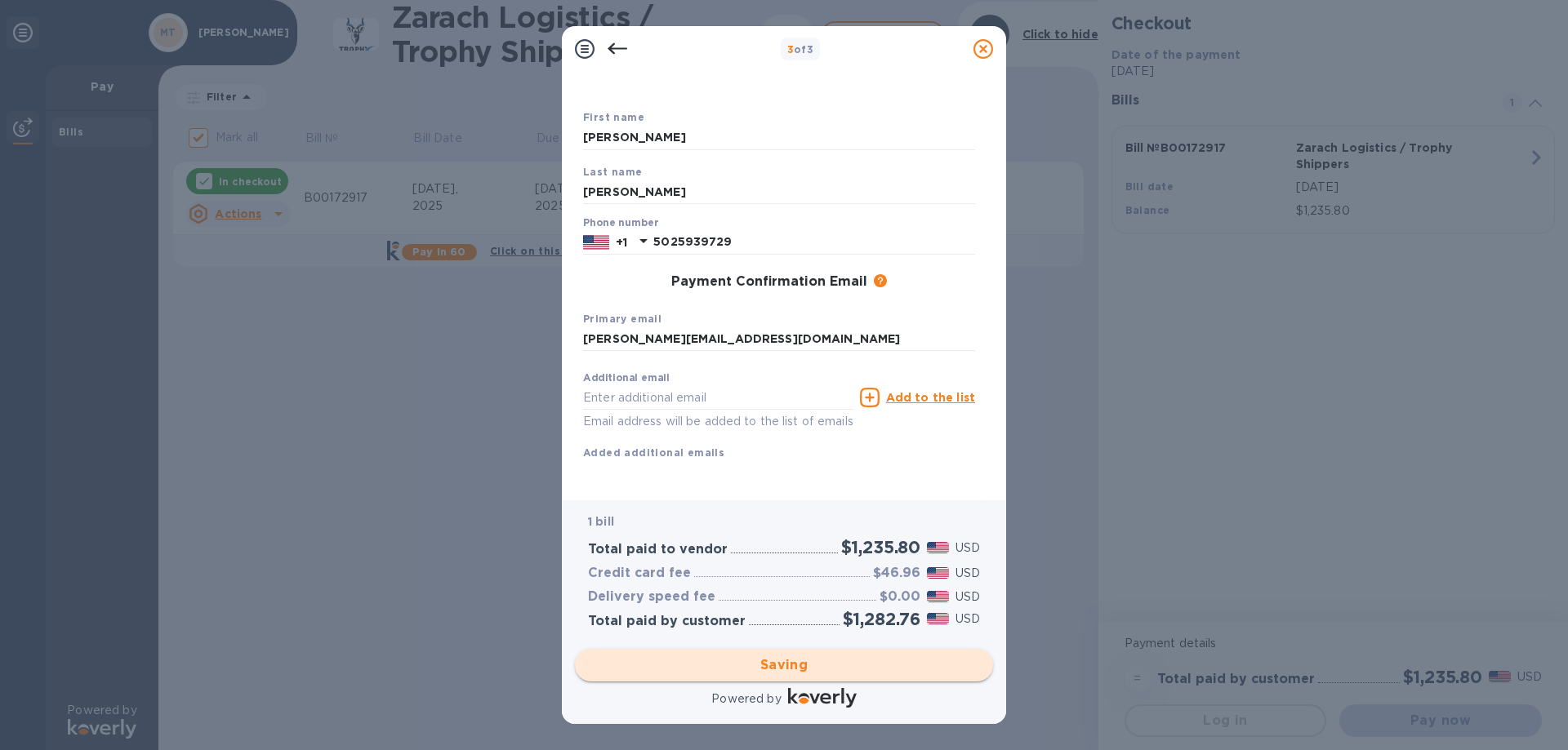
checkbox input "false"
